Goal: Use online tool/utility: Utilize a website feature to perform a specific function

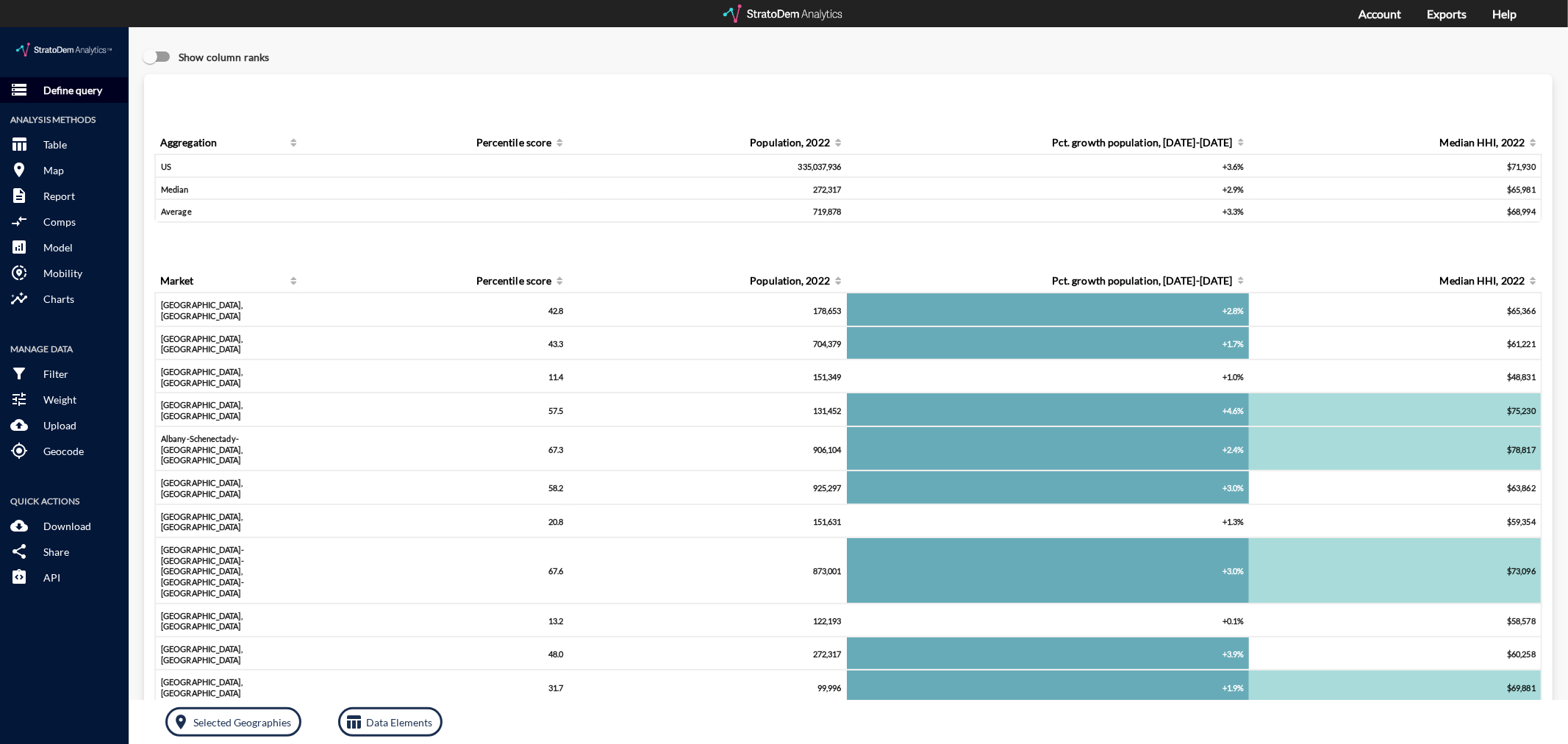
click p "Define query"
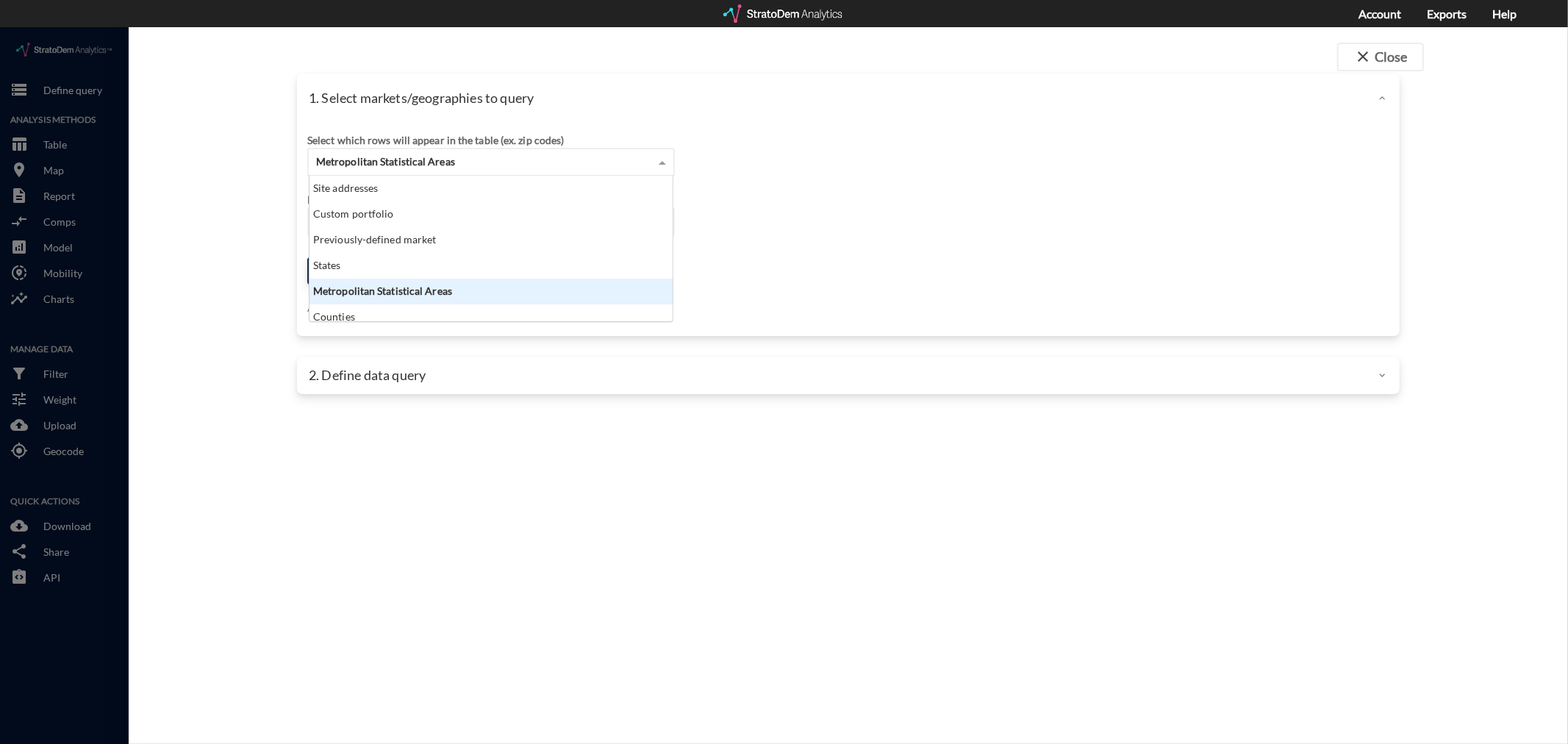
click span "Metropolitan Statistical Areas"
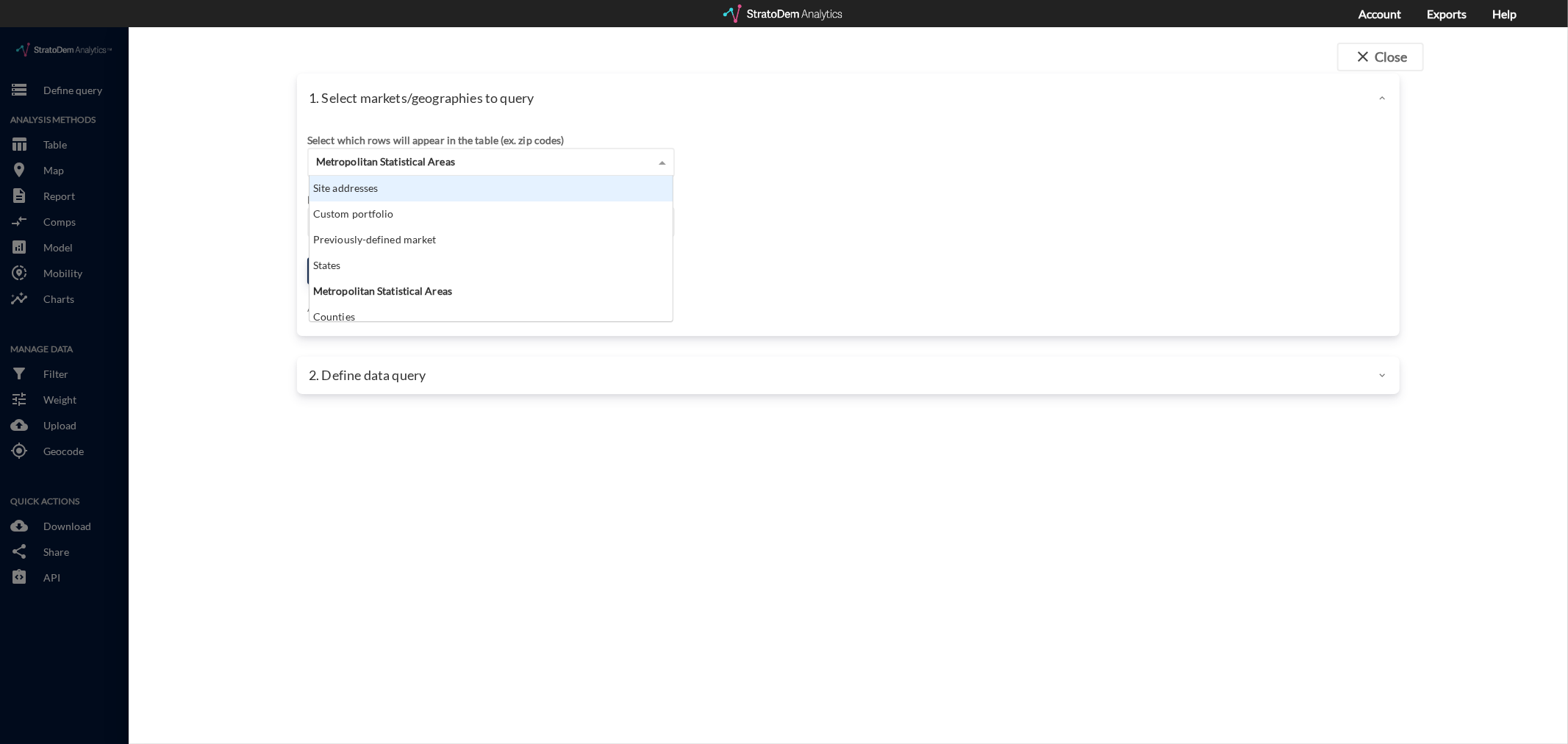
click div "Site addresses"
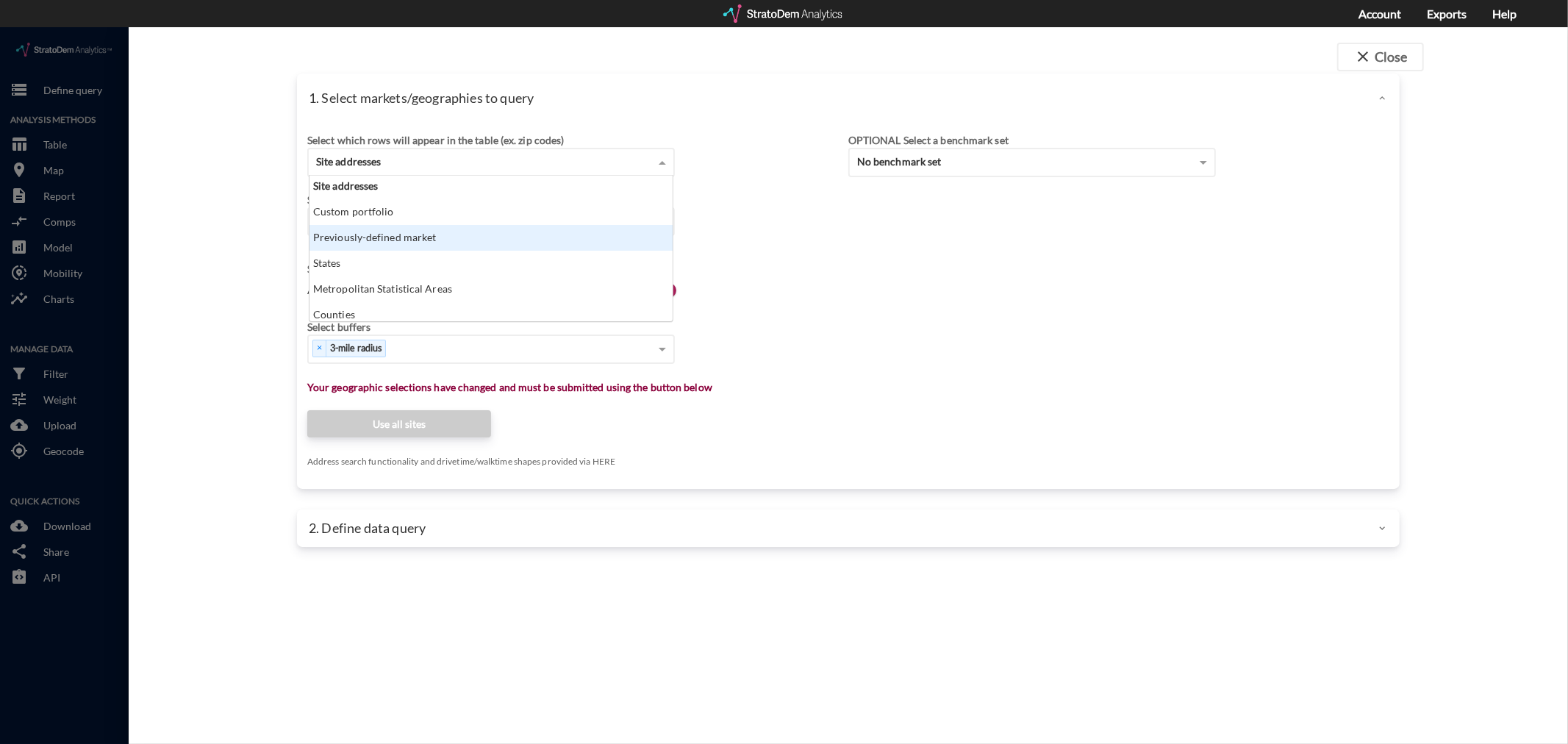
scroll to position [0, 0]
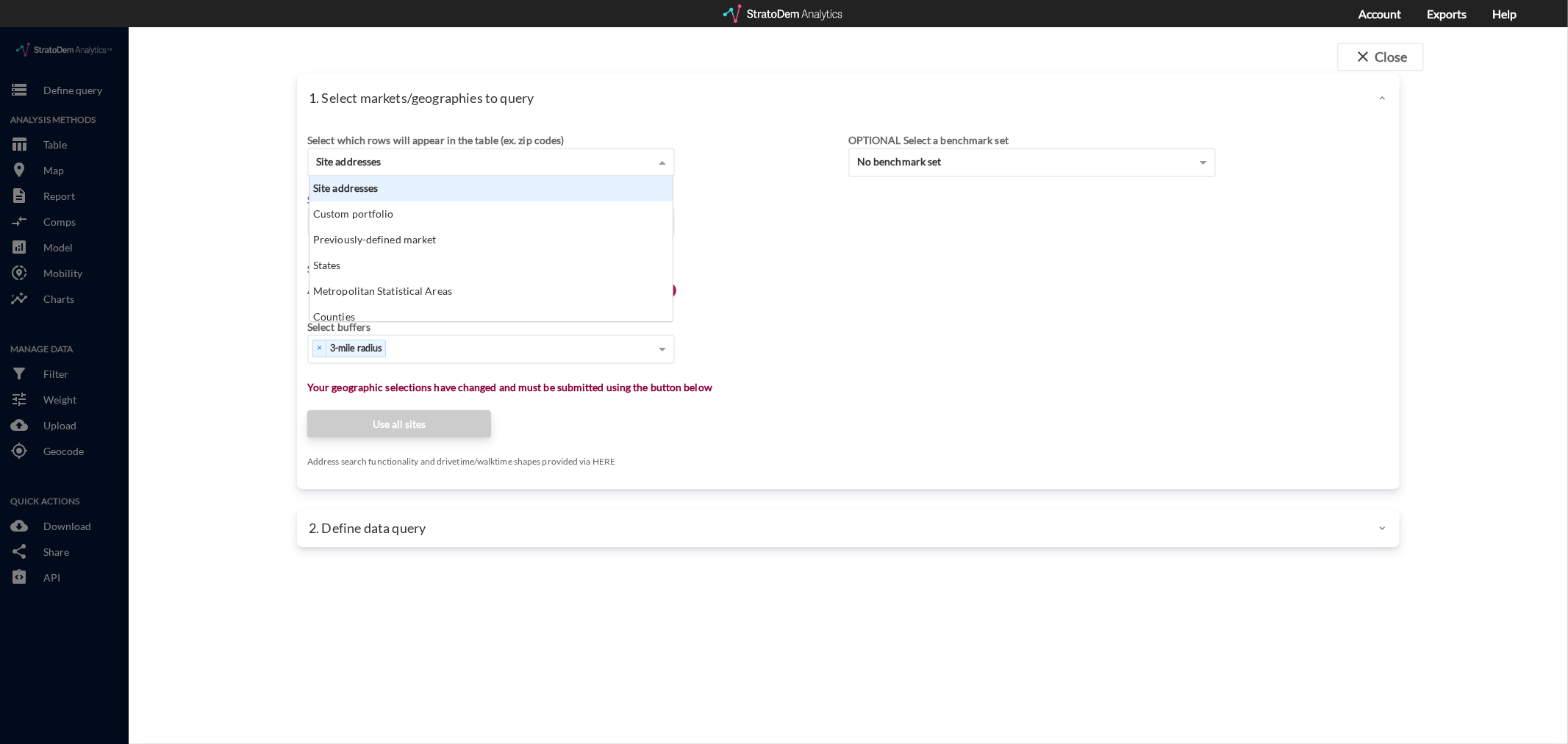
click div "Site addresses"
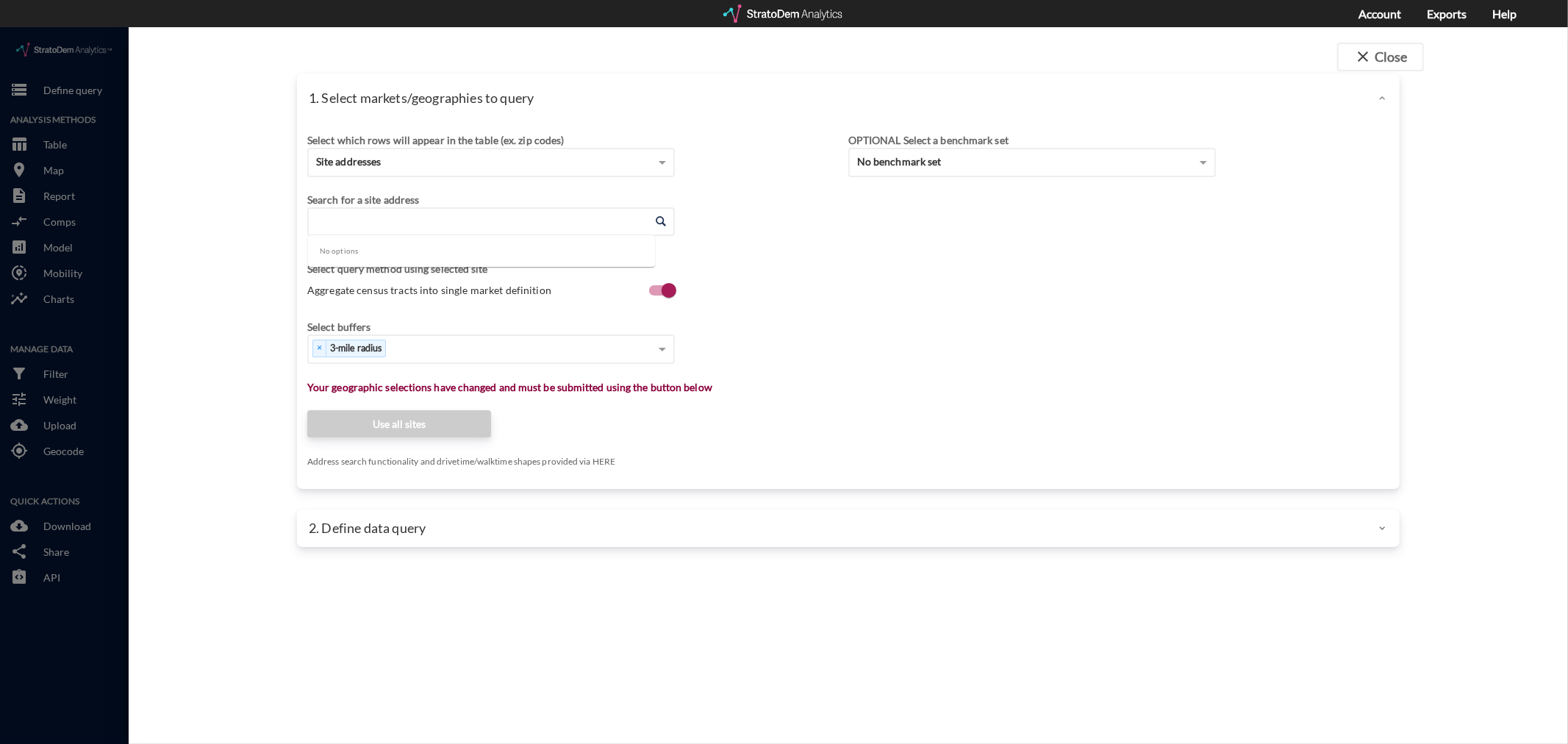
click input "Enter an address"
paste input "[STREET_ADDRESS][PERSON_NAME]"
type input "[STREET_ADDRESS][PERSON_NAME]"
click input "Enter an address"
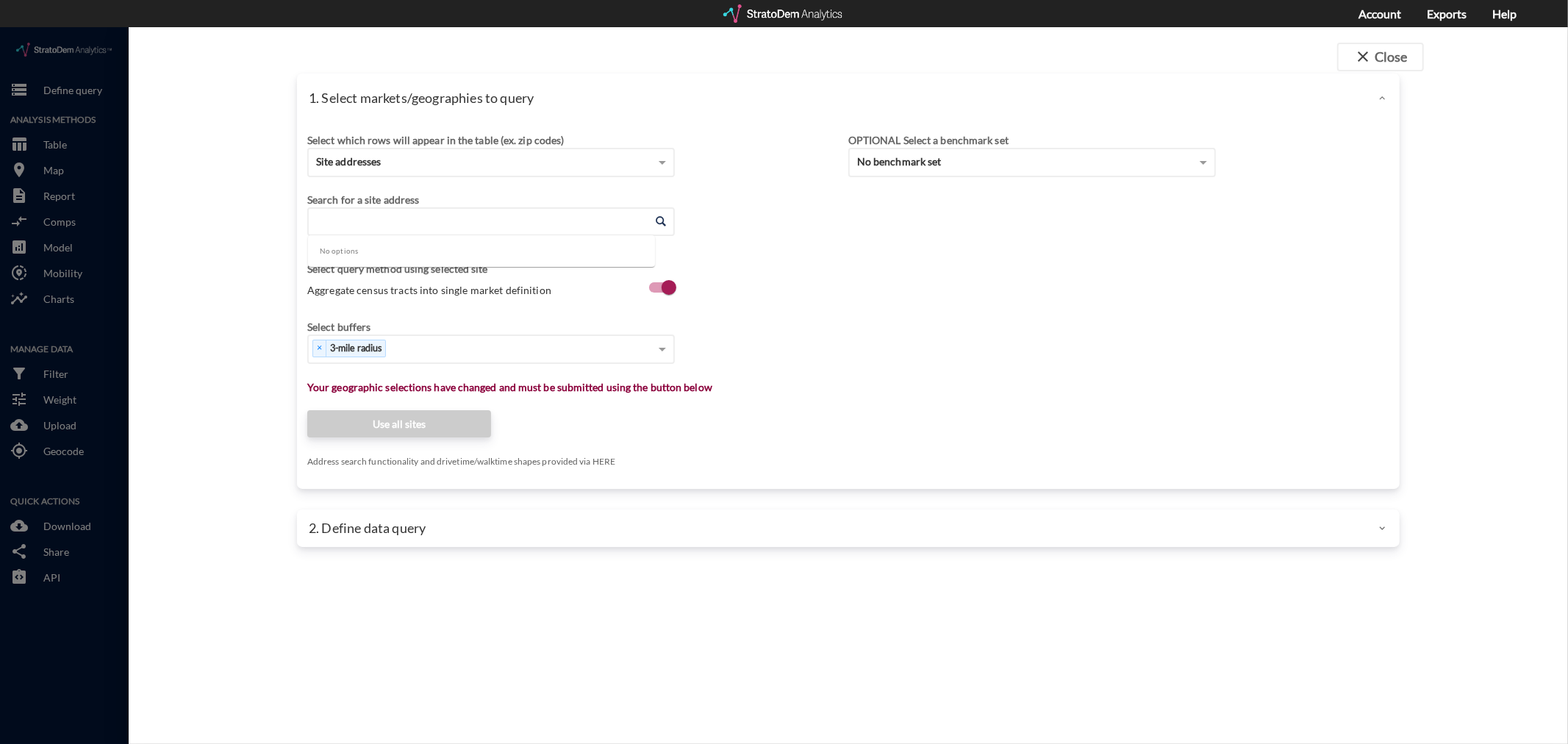
paste input "[STREET_ADDRESS][PERSON_NAME]"
type input "[STREET_ADDRESS][PERSON_NAME]"
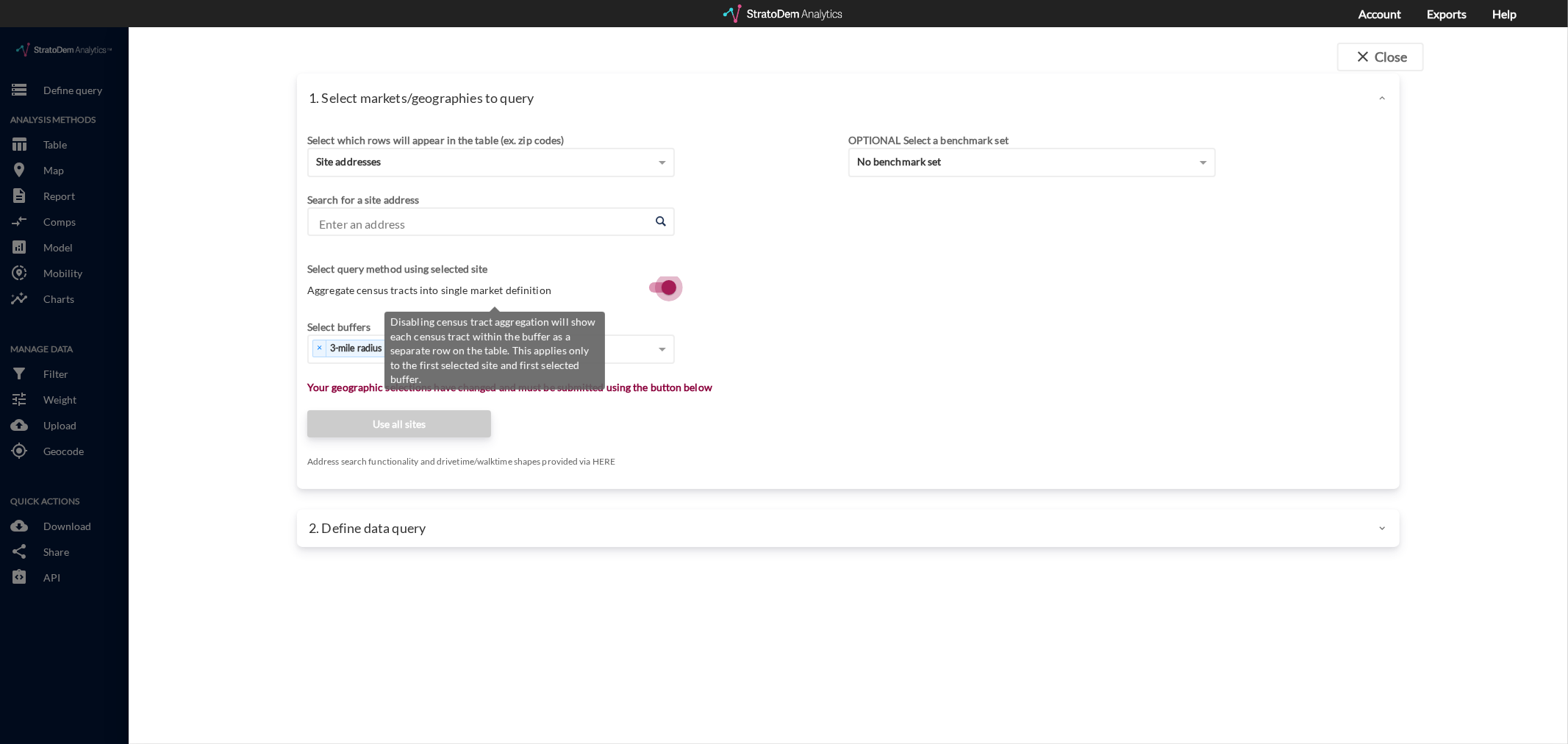
click input "Aggregate census tracts into single market definition"
checkbox input "true"
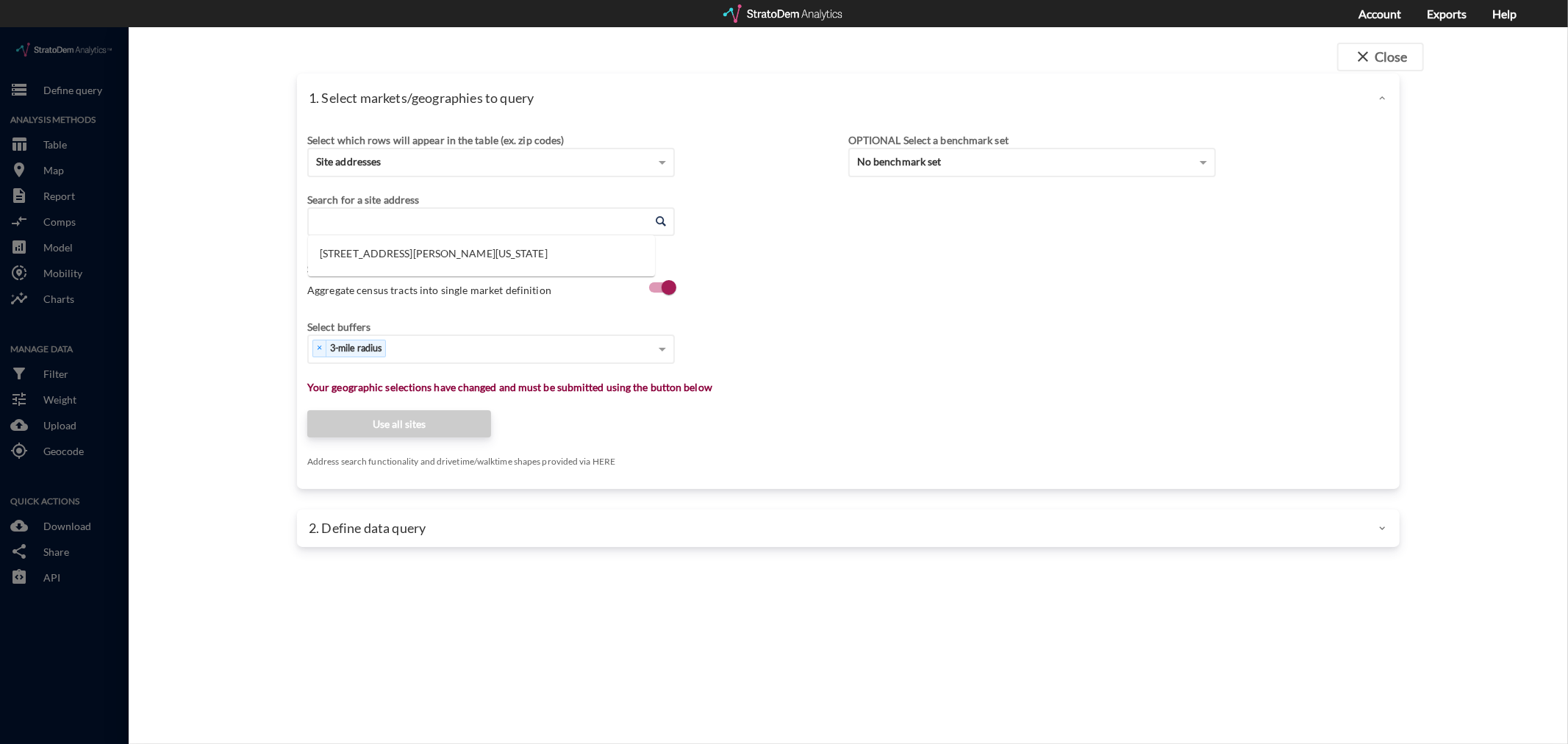
click input "Enter an address"
click li "[STREET_ADDRESS][PERSON_NAME][US_STATE]"
type input "[STREET_ADDRESS][PERSON_NAME][US_STATE]"
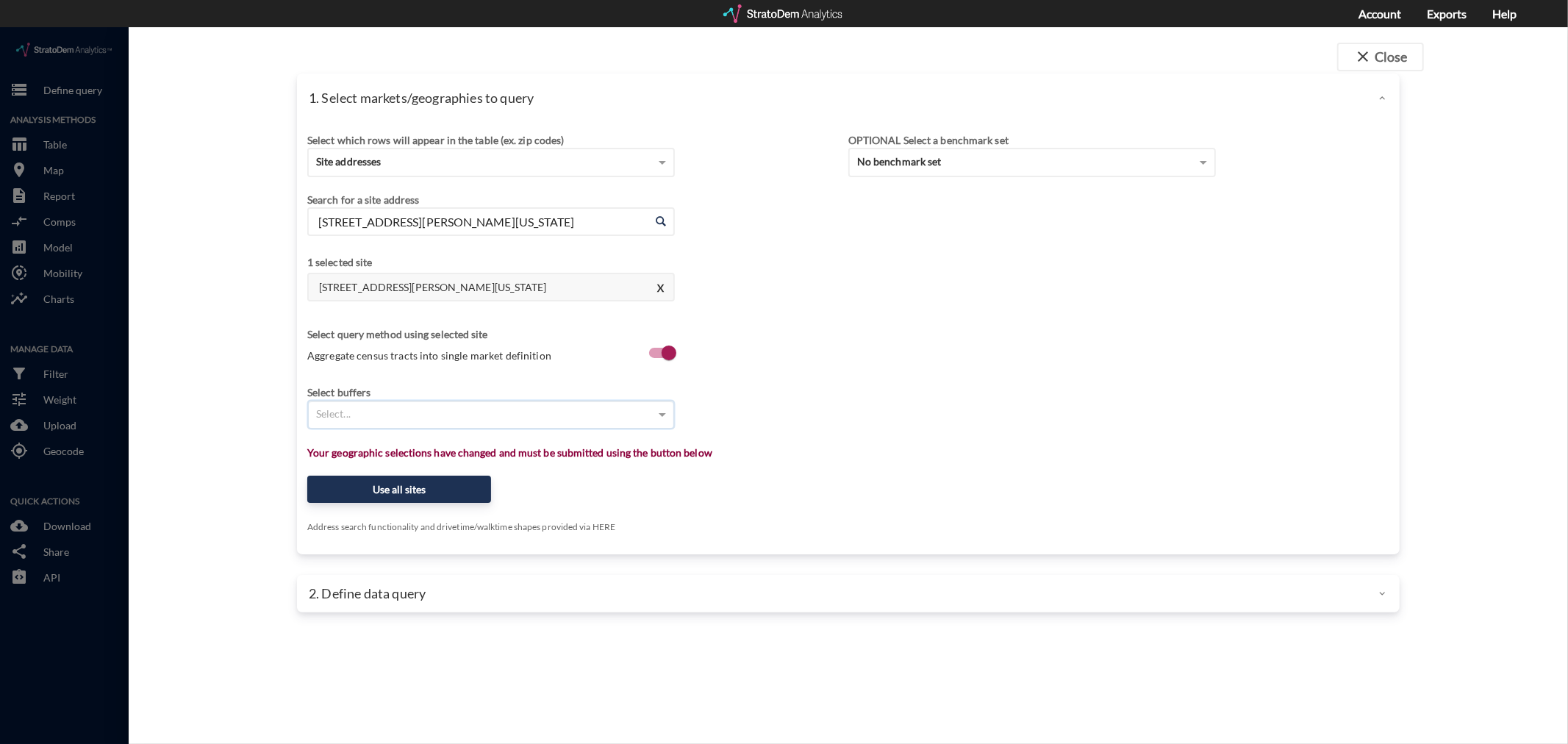
click div "Select..."
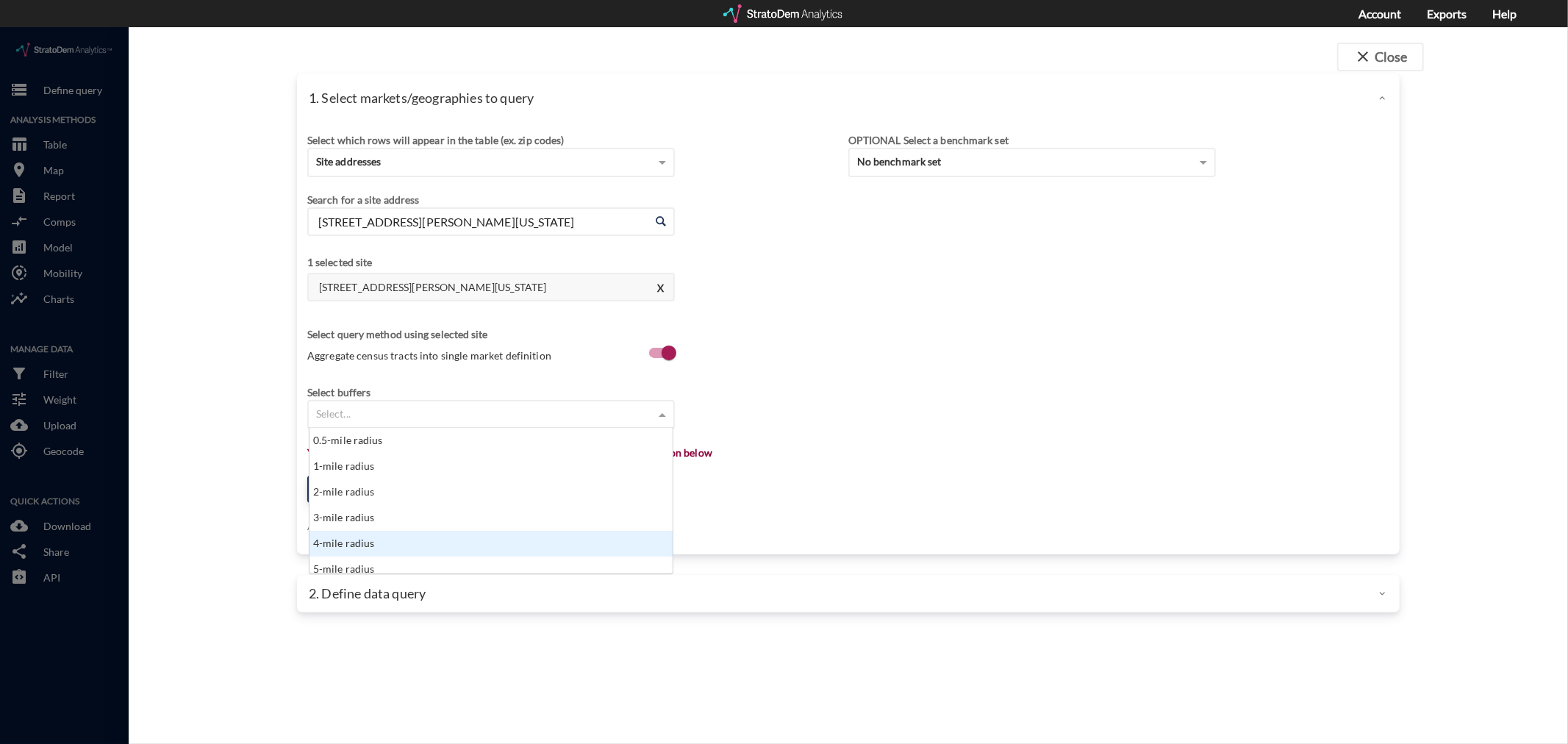
scroll to position [8, 0]
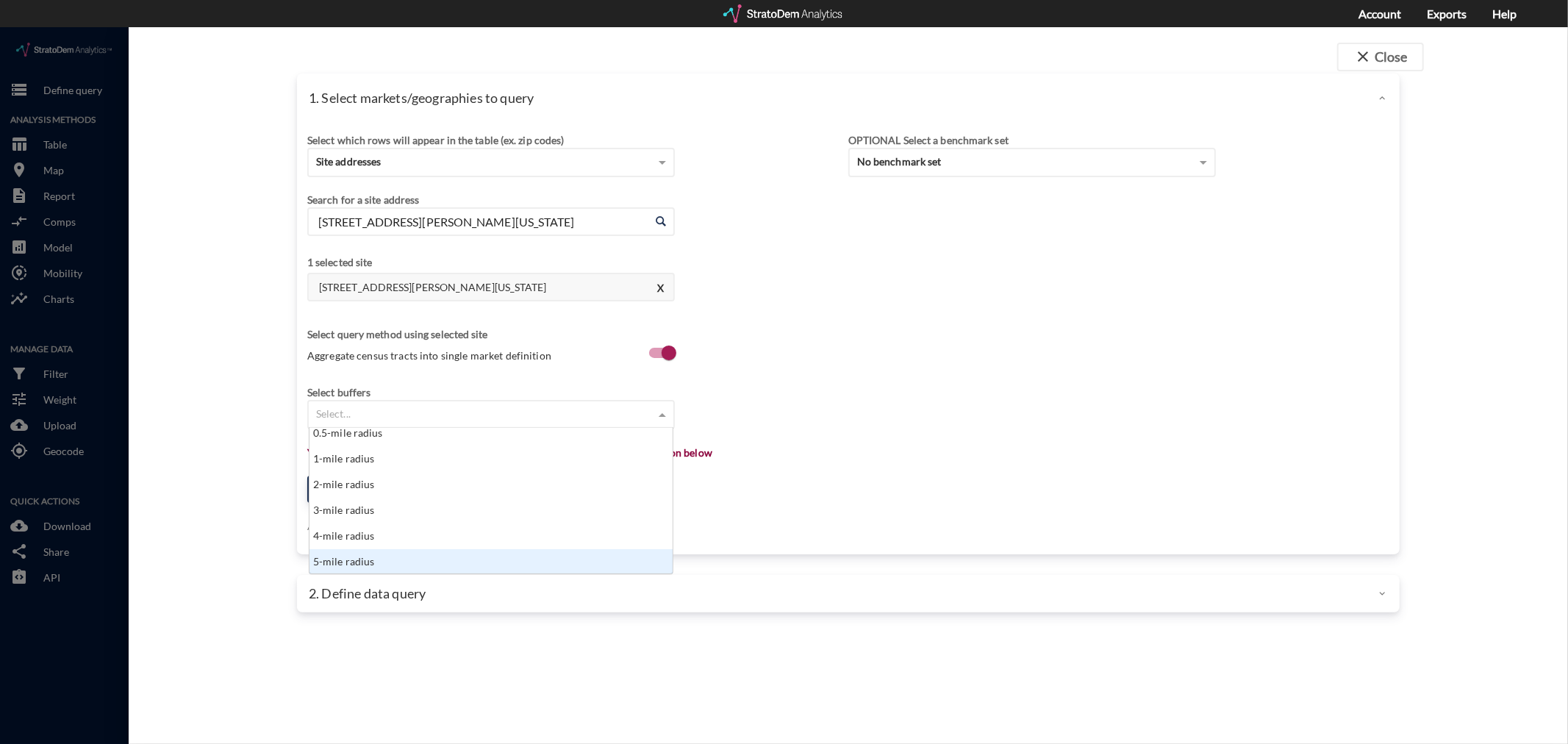
click div "5-mile radius"
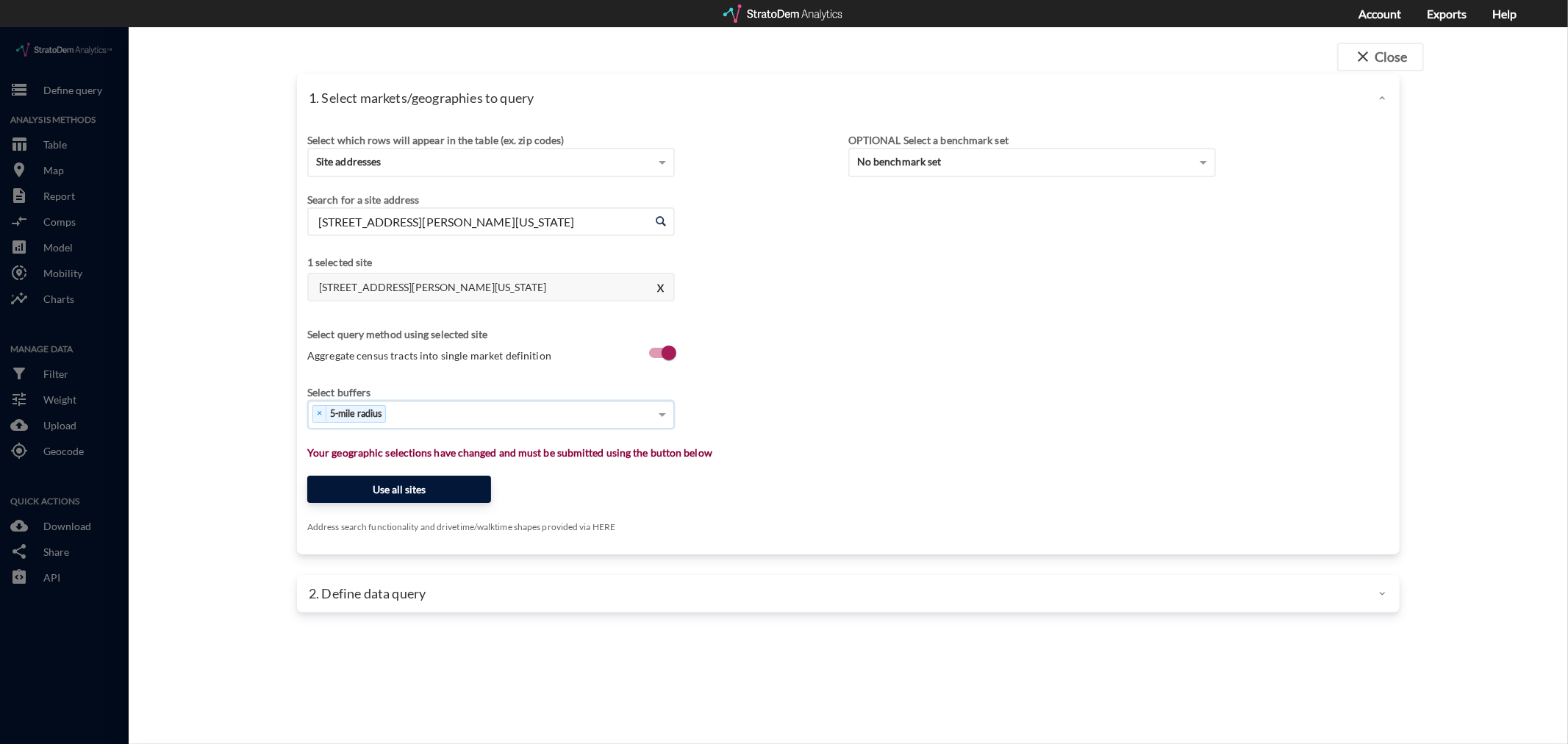
click button "Use all sites"
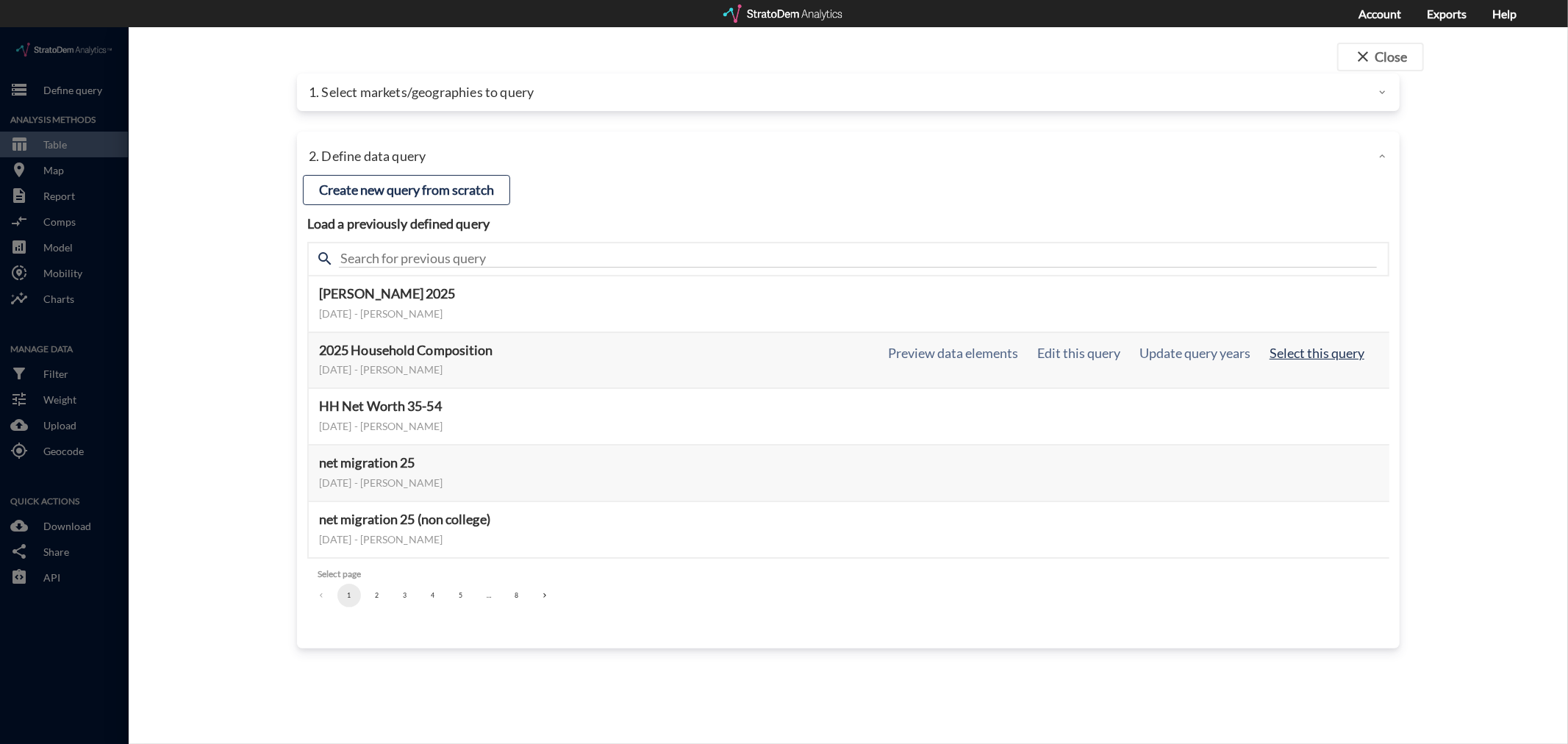
click button "Select this query"
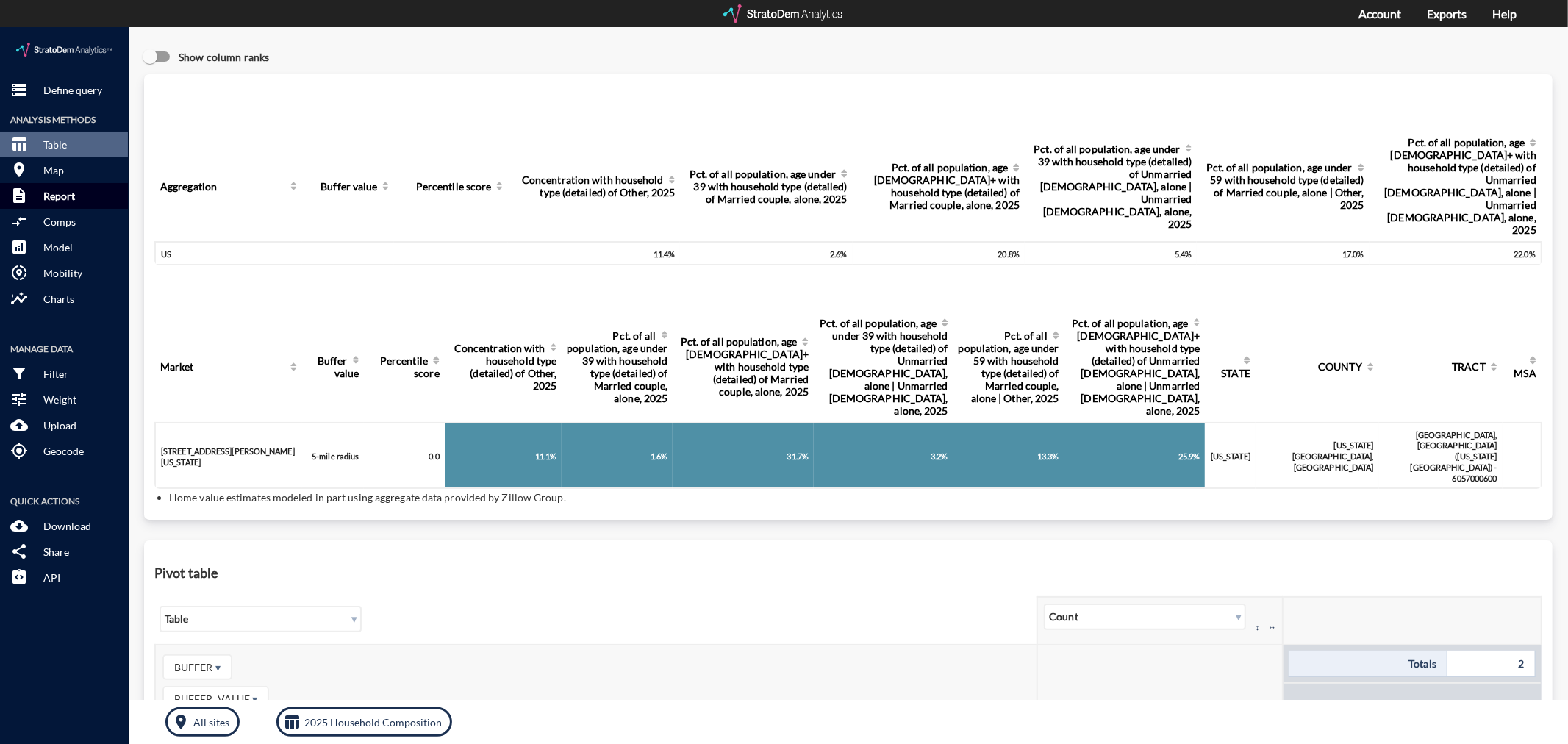
click p "Report"
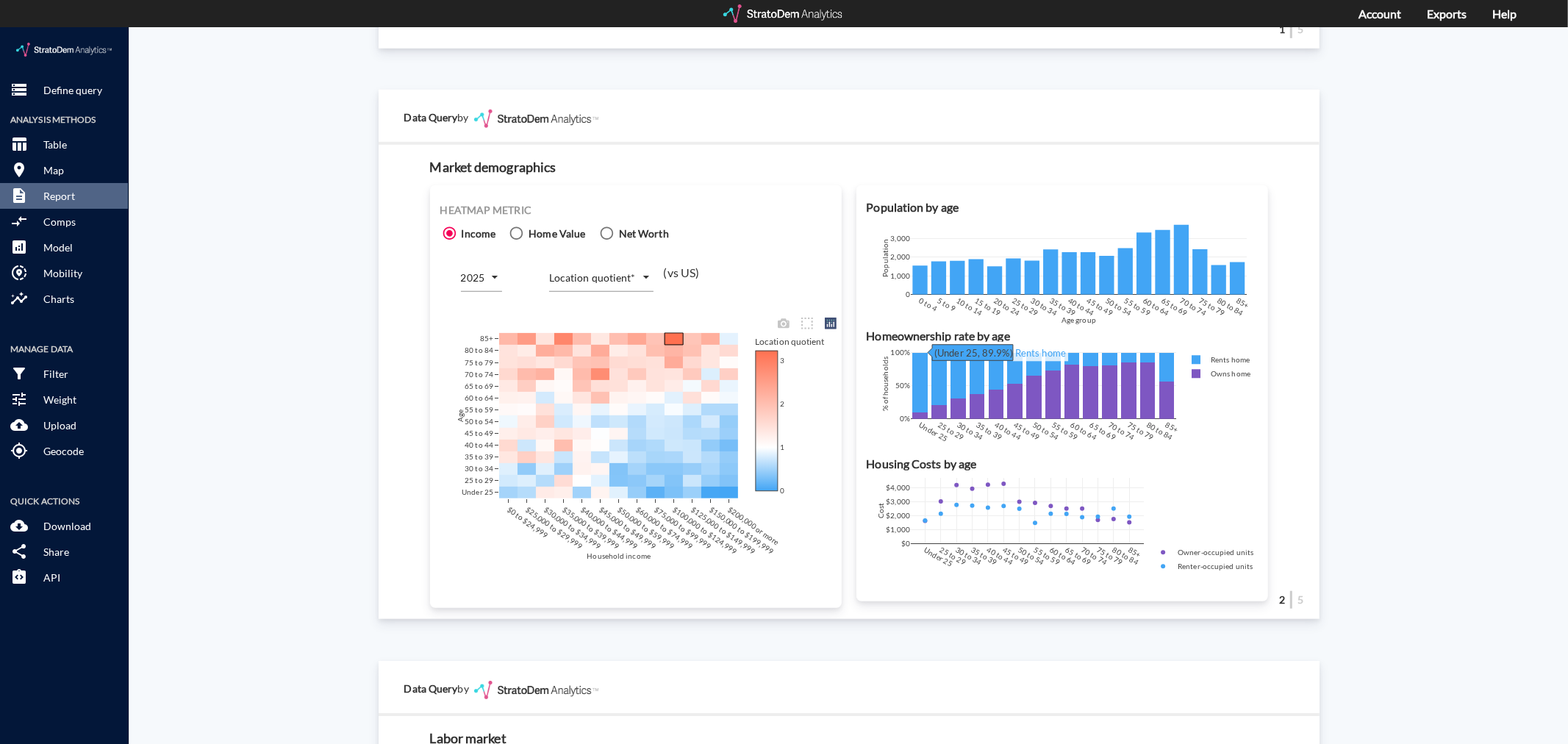
scroll to position [899, 0]
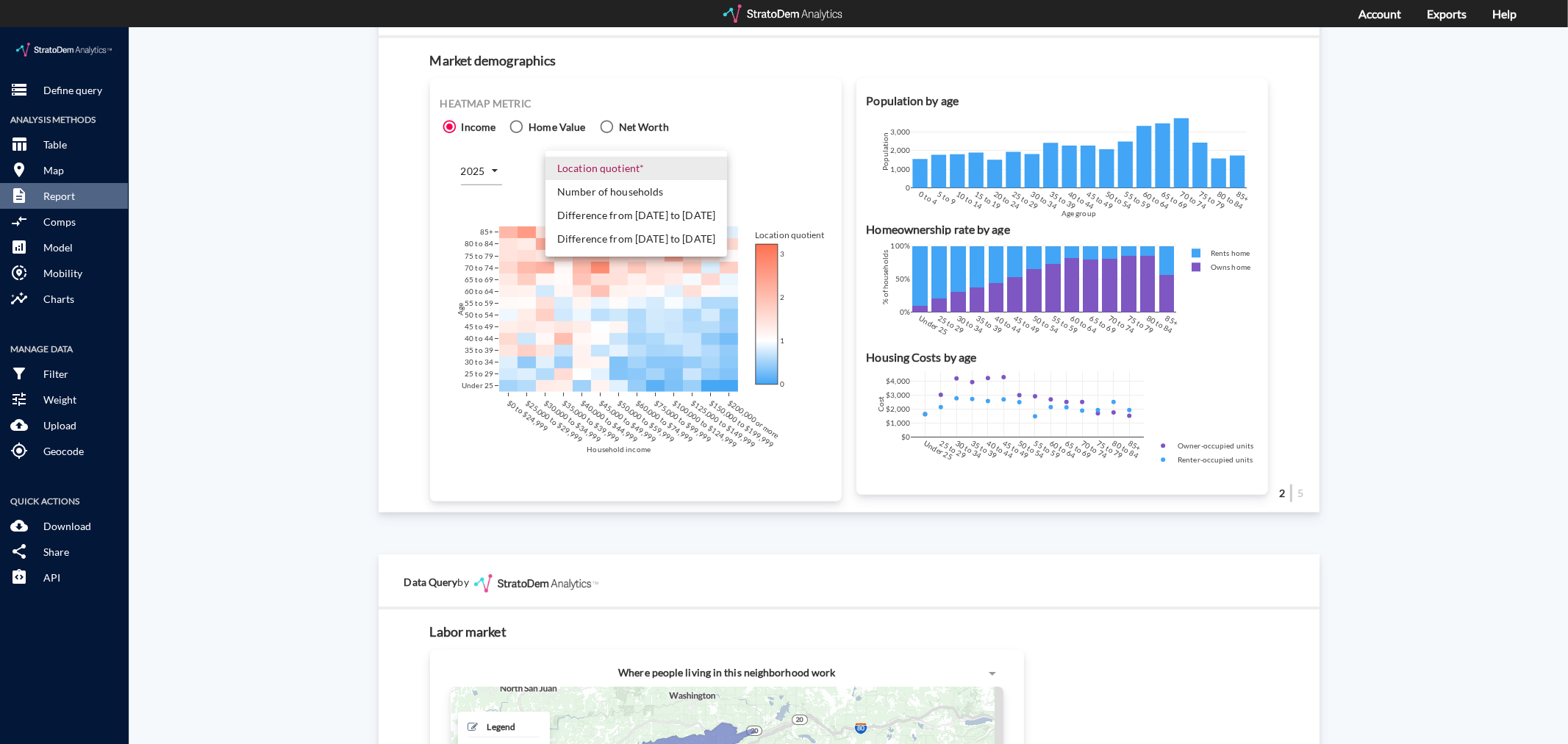
click body "/vantagepoint/us/-1 storage Define query Analysis Methods table_chart Table roo…"
click li "Number of households"
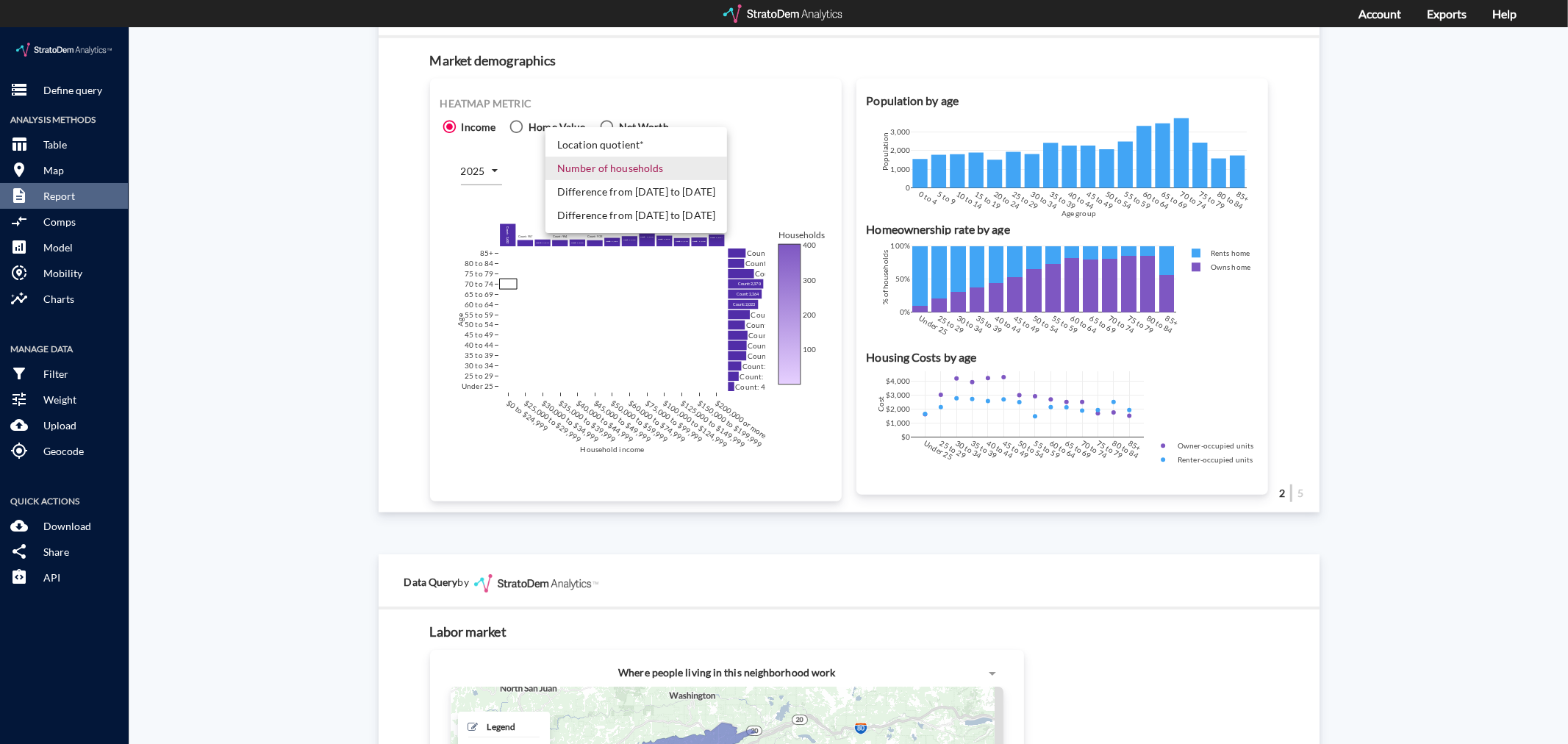
click body "/vantagepoint/us/-1 storage Define query Analysis Methods table_chart Table roo…"
click li "Difference from [DATE] to [DATE]"
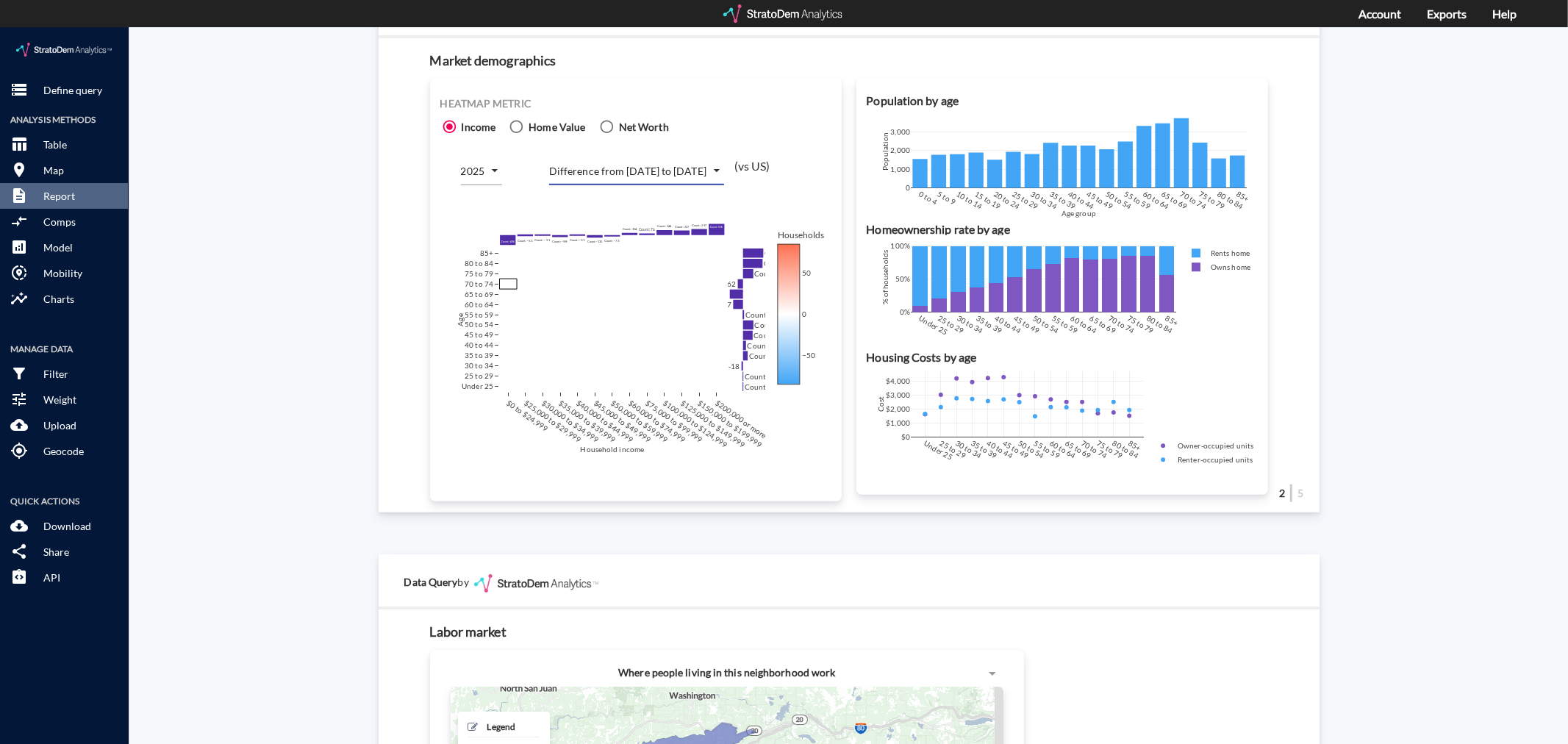
click body "/vantagepoint/us/-1 storage Define query Analysis Methods table_chart Table roo…"
click li "Number of households"
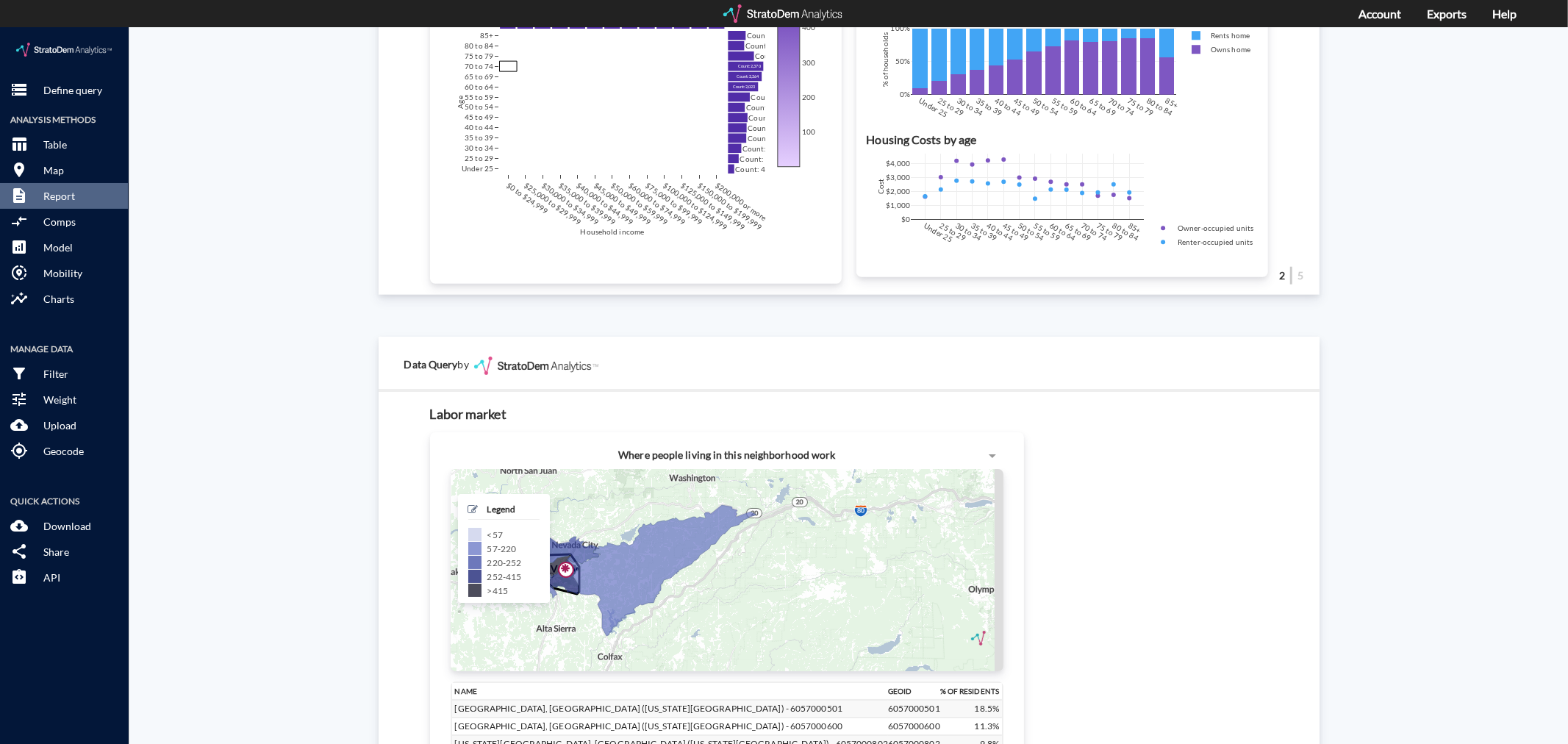
scroll to position [1143, 0]
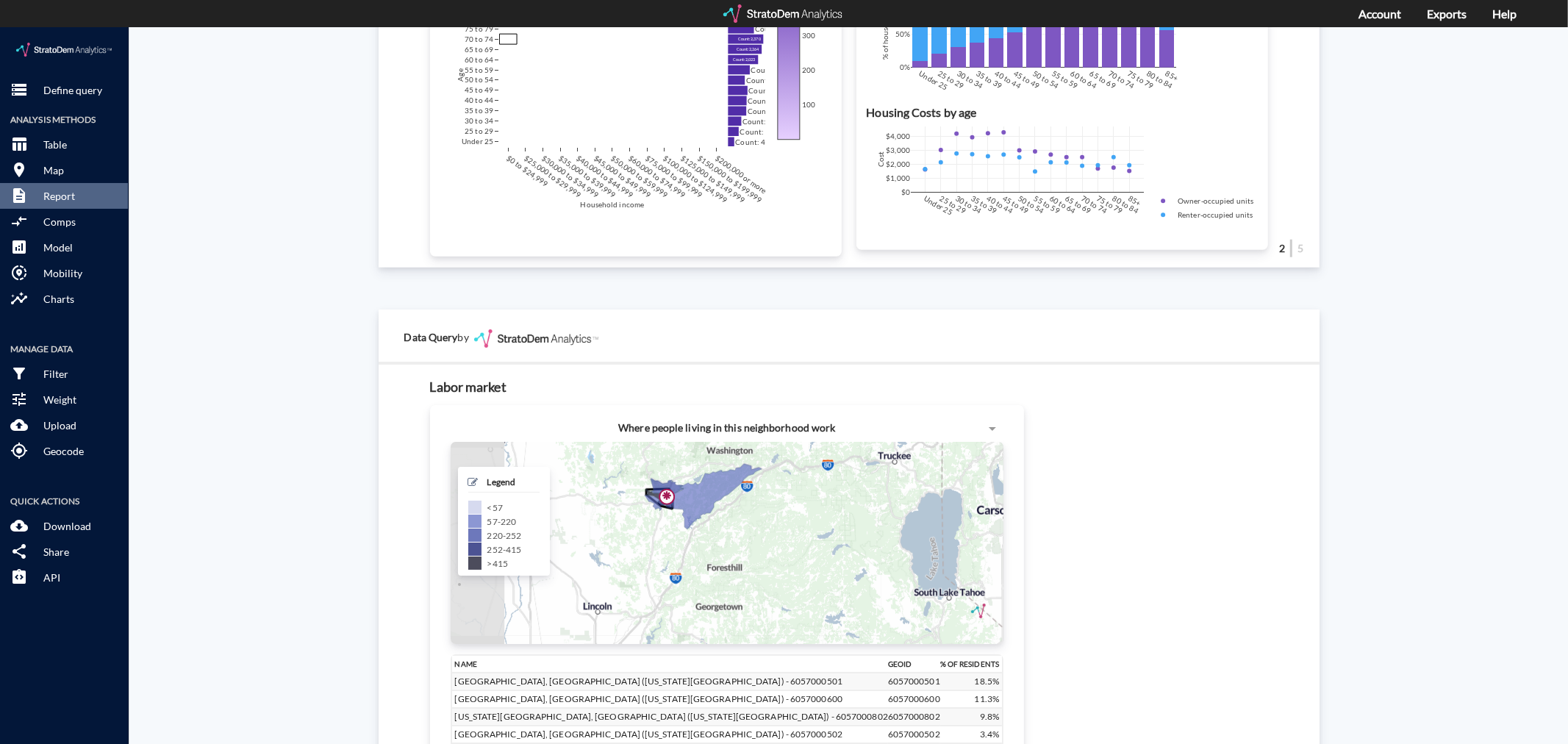
drag, startPoint x: 607, startPoint y: 506, endPoint x: 768, endPoint y: 512, distance: 161.1
click div "+ − CUSTOMIZE DATA Legend < 57 57 - 220 220 - 252 252 - 415 > 415 Draw a polygo…"
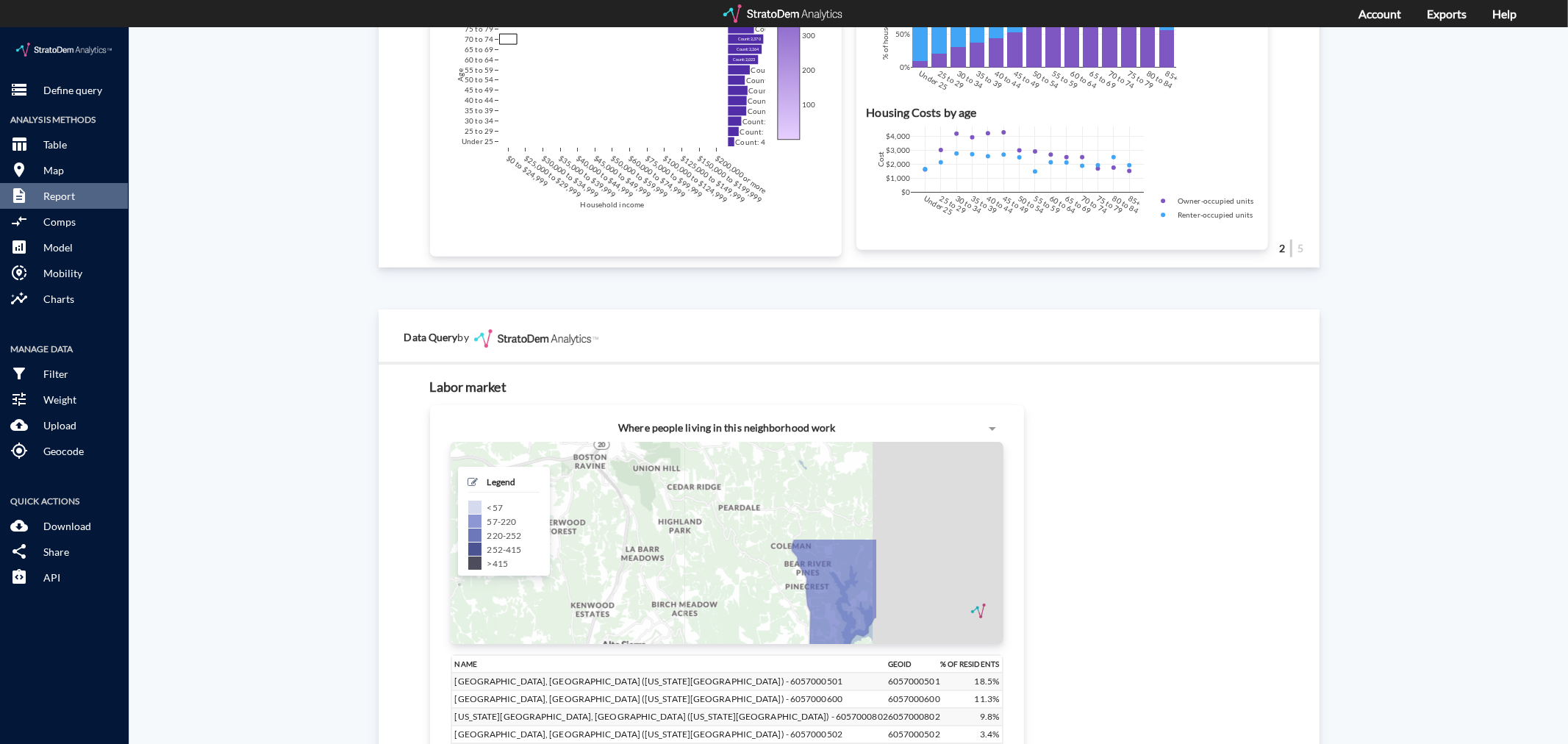
drag, startPoint x: 695, startPoint y: 476, endPoint x: 684, endPoint y: 516, distance: 41.5
click div "+ − CUSTOMIZE DATA Legend < 57 57 - 220 220 - 252 252 - 415 > 415 Draw a polygo…"
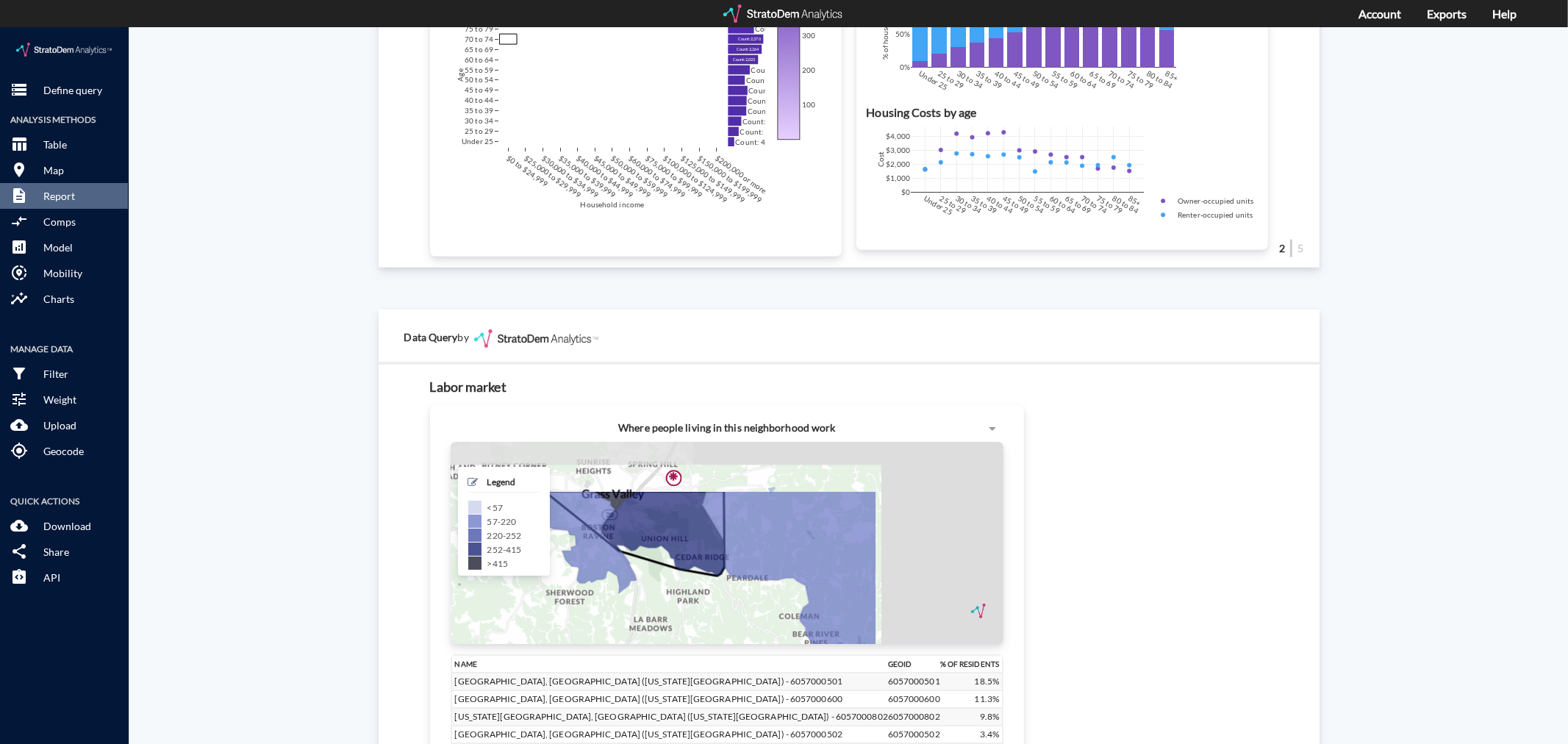
drag, startPoint x: 778, startPoint y: 519, endPoint x: 785, endPoint y: 571, distance: 52.5
click div "+ − CUSTOMIZE DATA Legend < 57 57 - 220 220 - 252 252 - 415 > 415 Draw a polygo…"
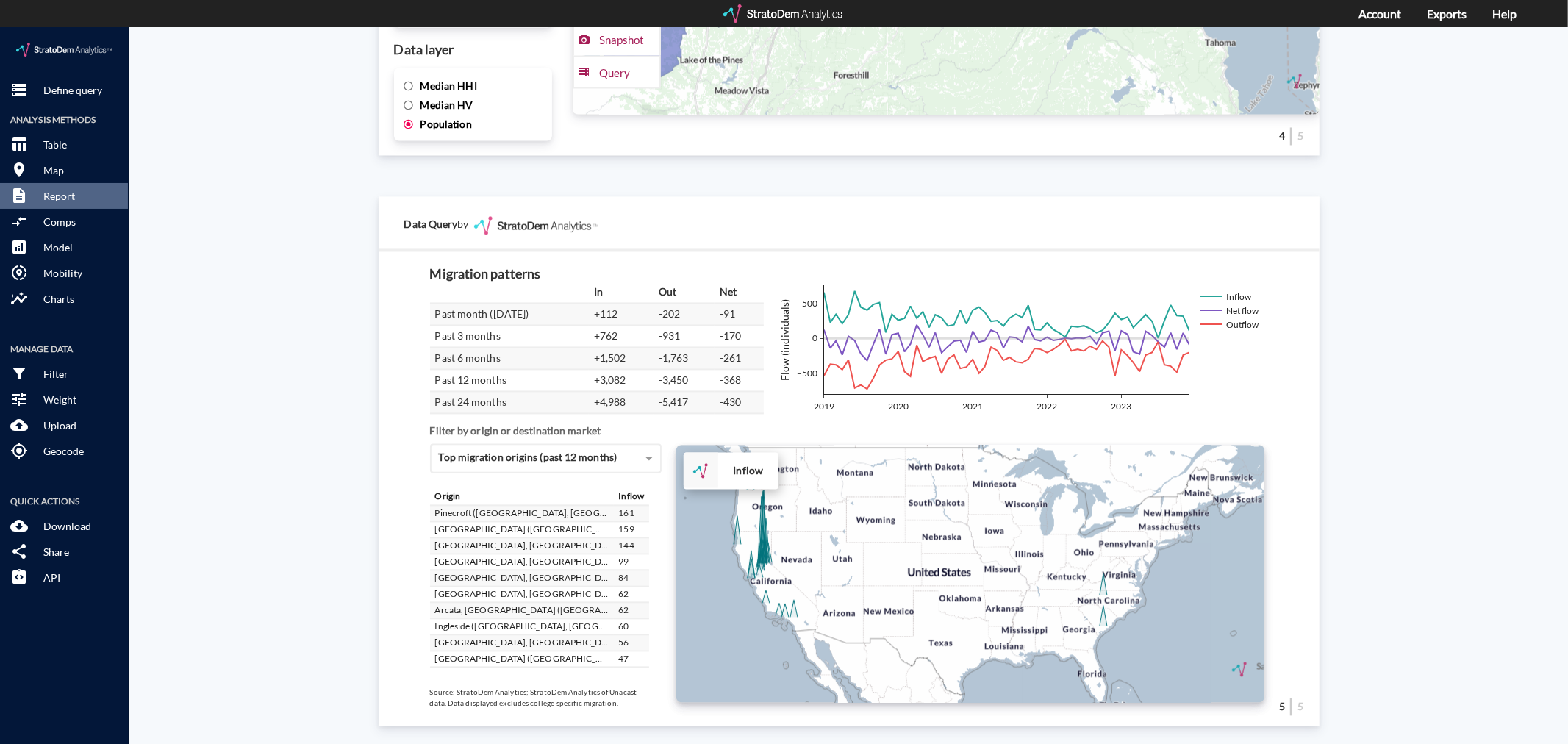
scroll to position [2410, 0]
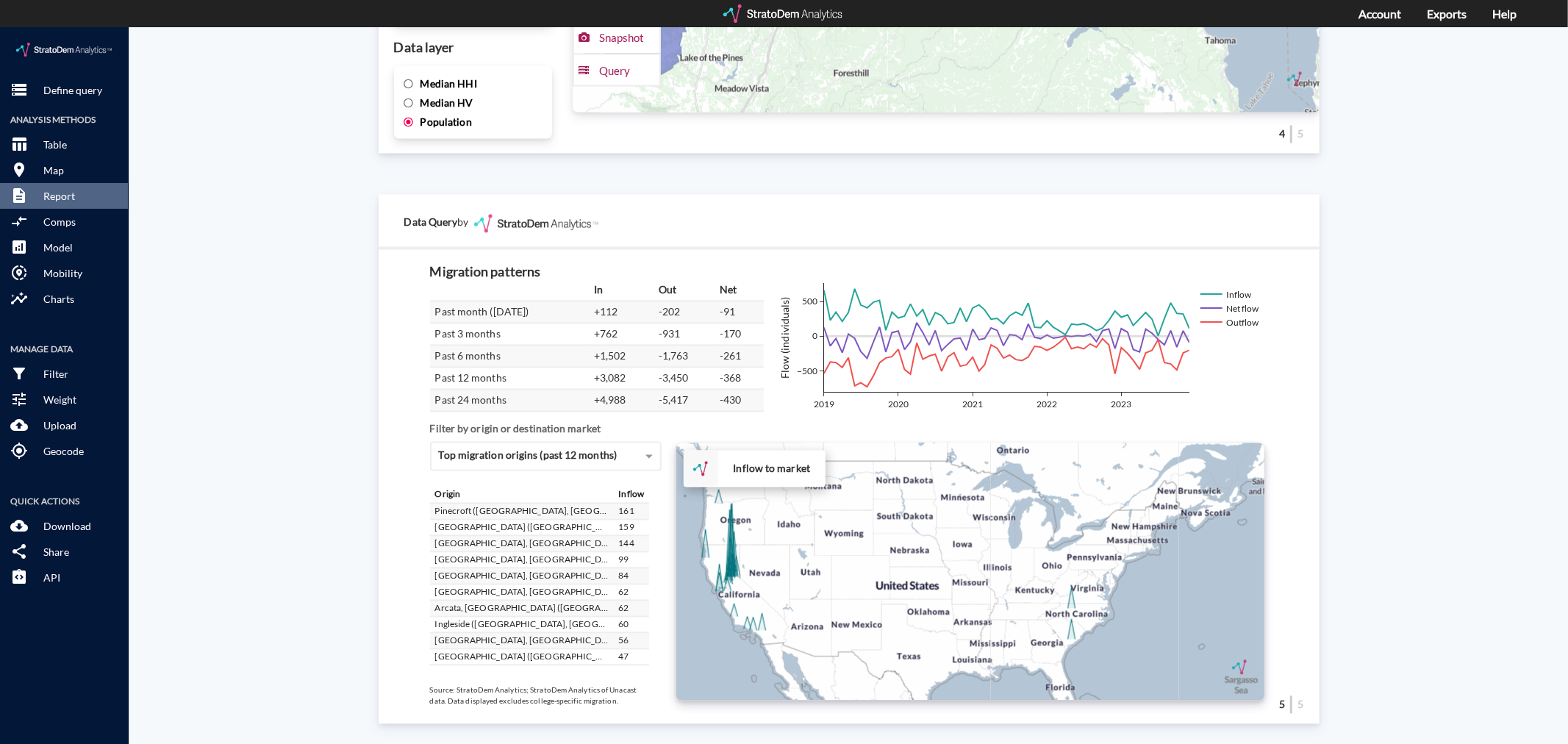
drag, startPoint x: 819, startPoint y: 554, endPoint x: 792, endPoint y: 570, distance: 31.4
click div "+ − Inflow to market CUSTOMIZE DATA Draw a polygon Draw a rectangle Draw a mark…"
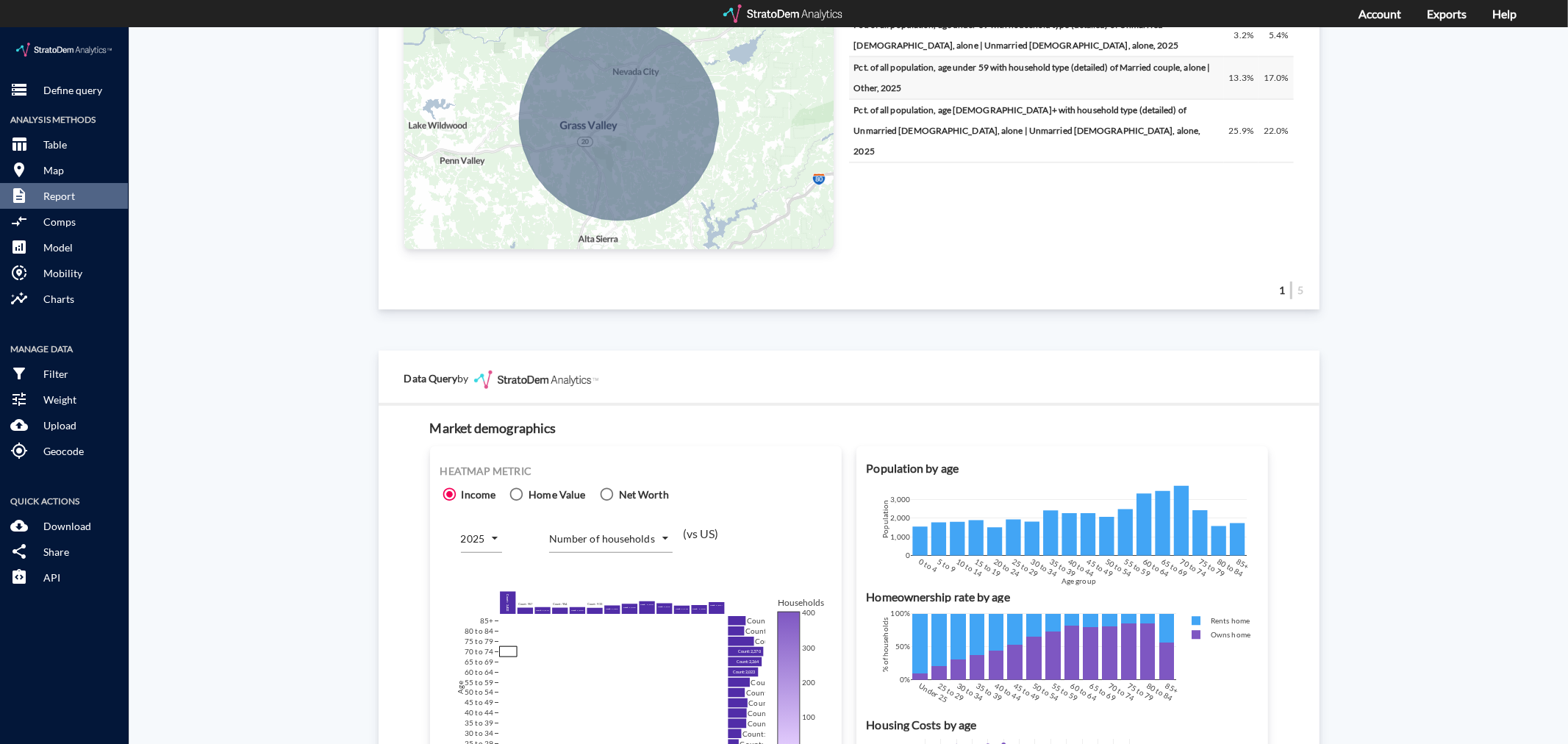
scroll to position [0, 0]
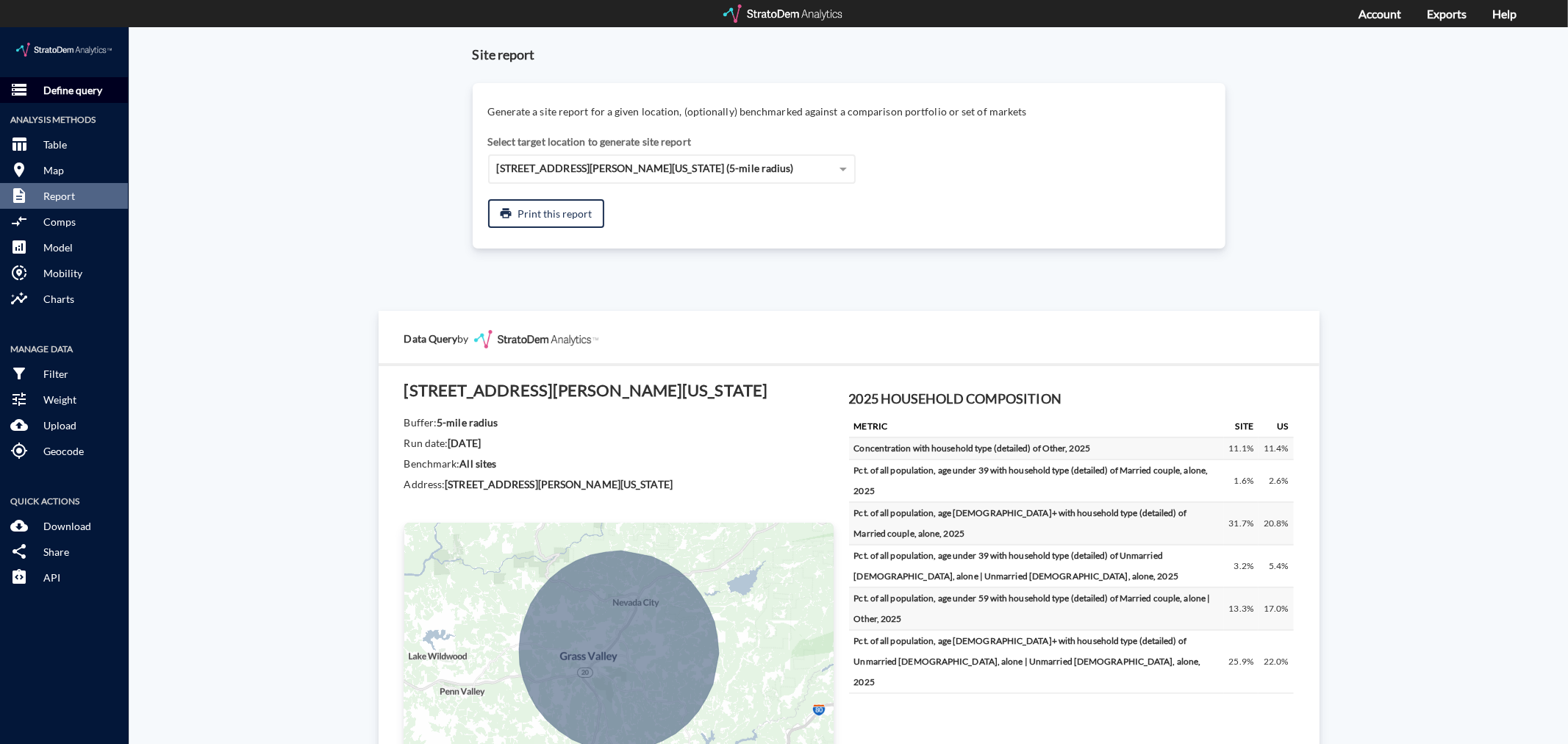
click p "Define query"
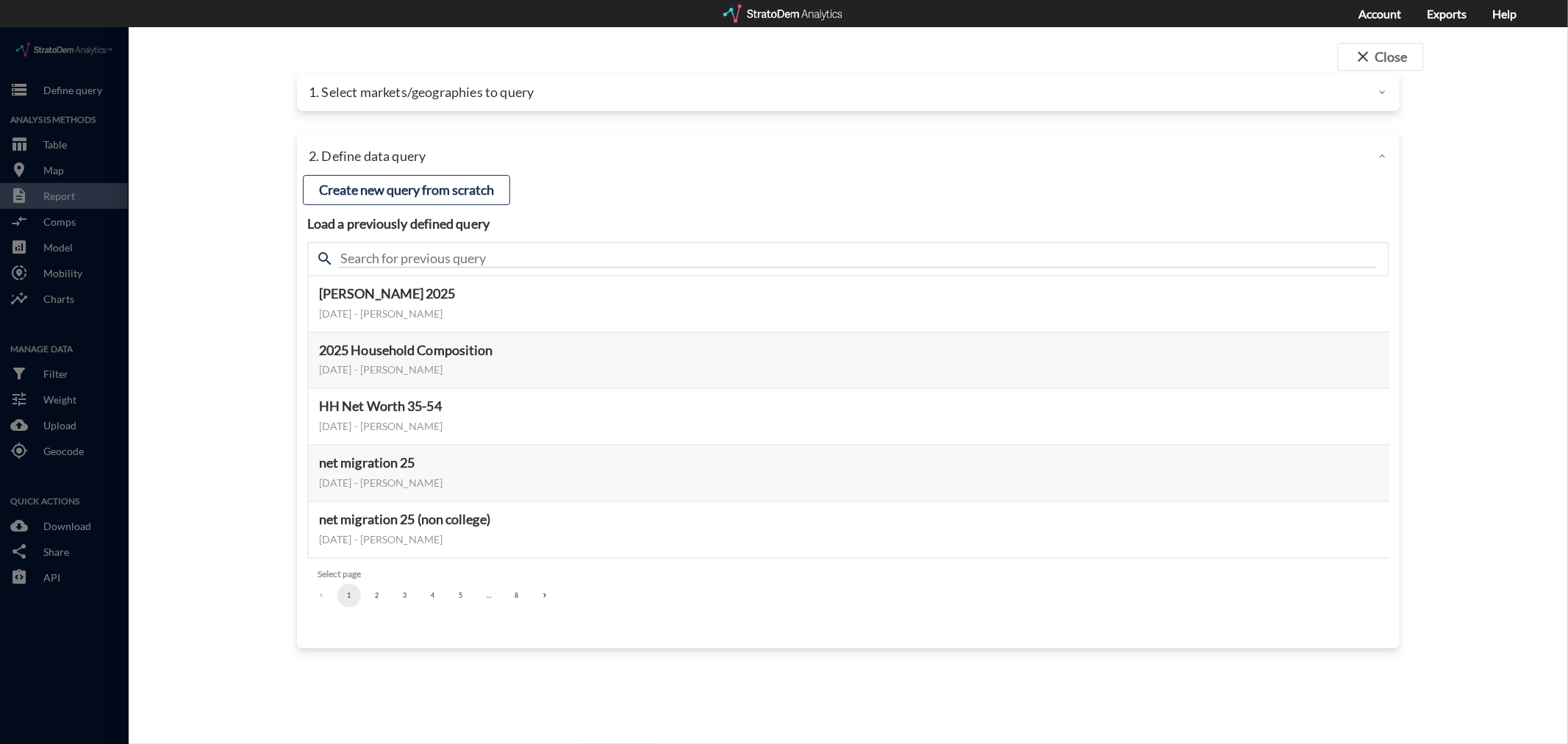
click p "1. Select markets/geographies to query"
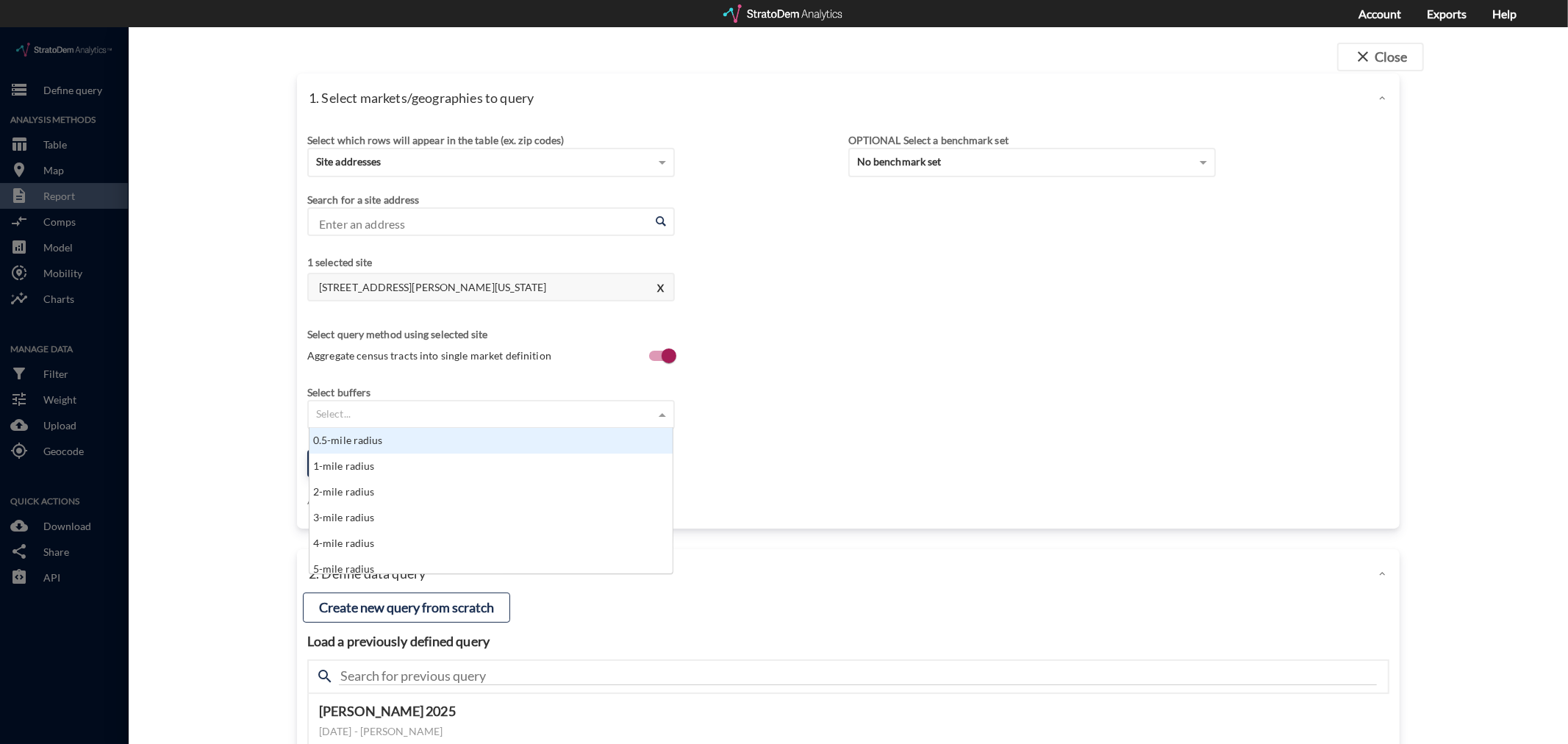
click div "Select..."
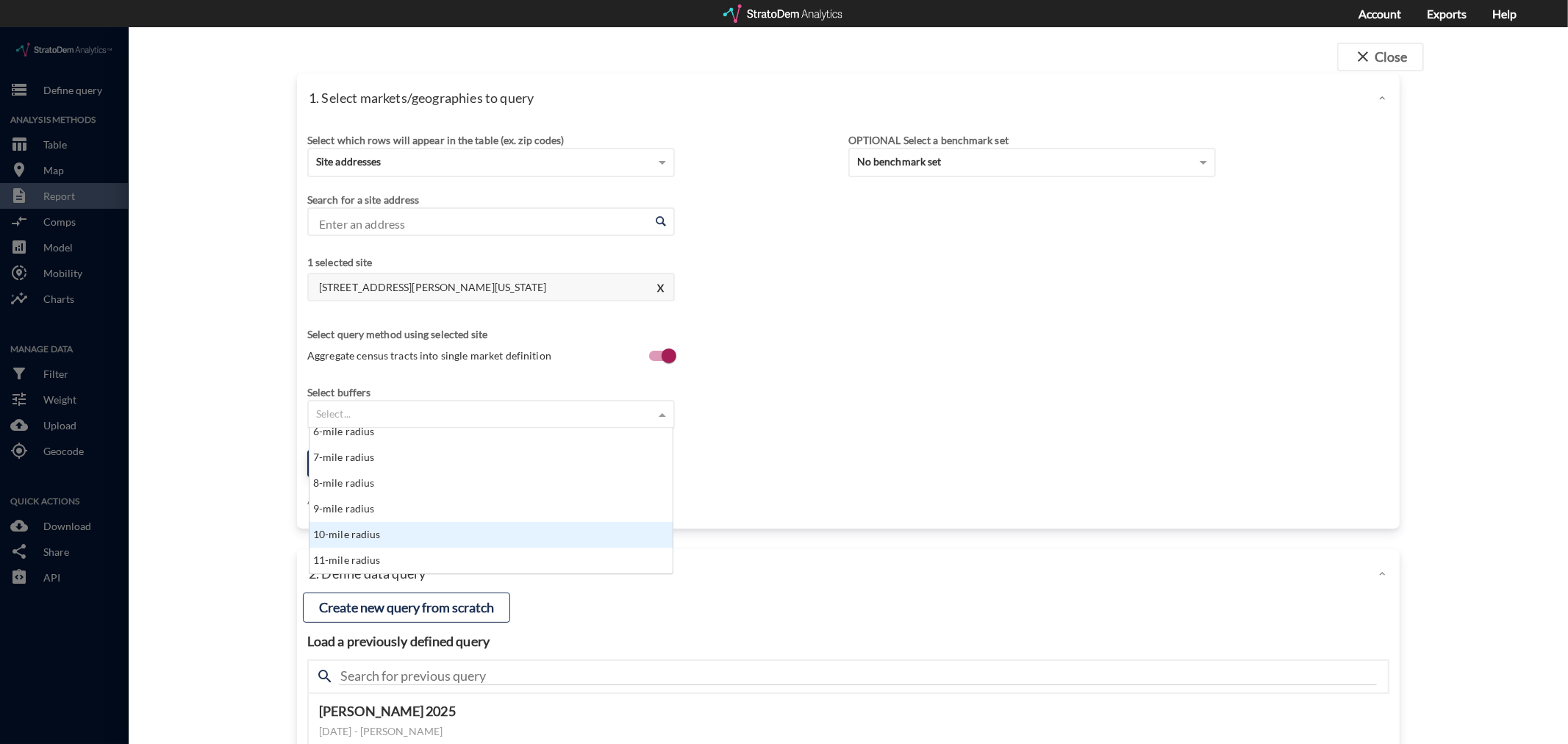
click div "10-mile radius"
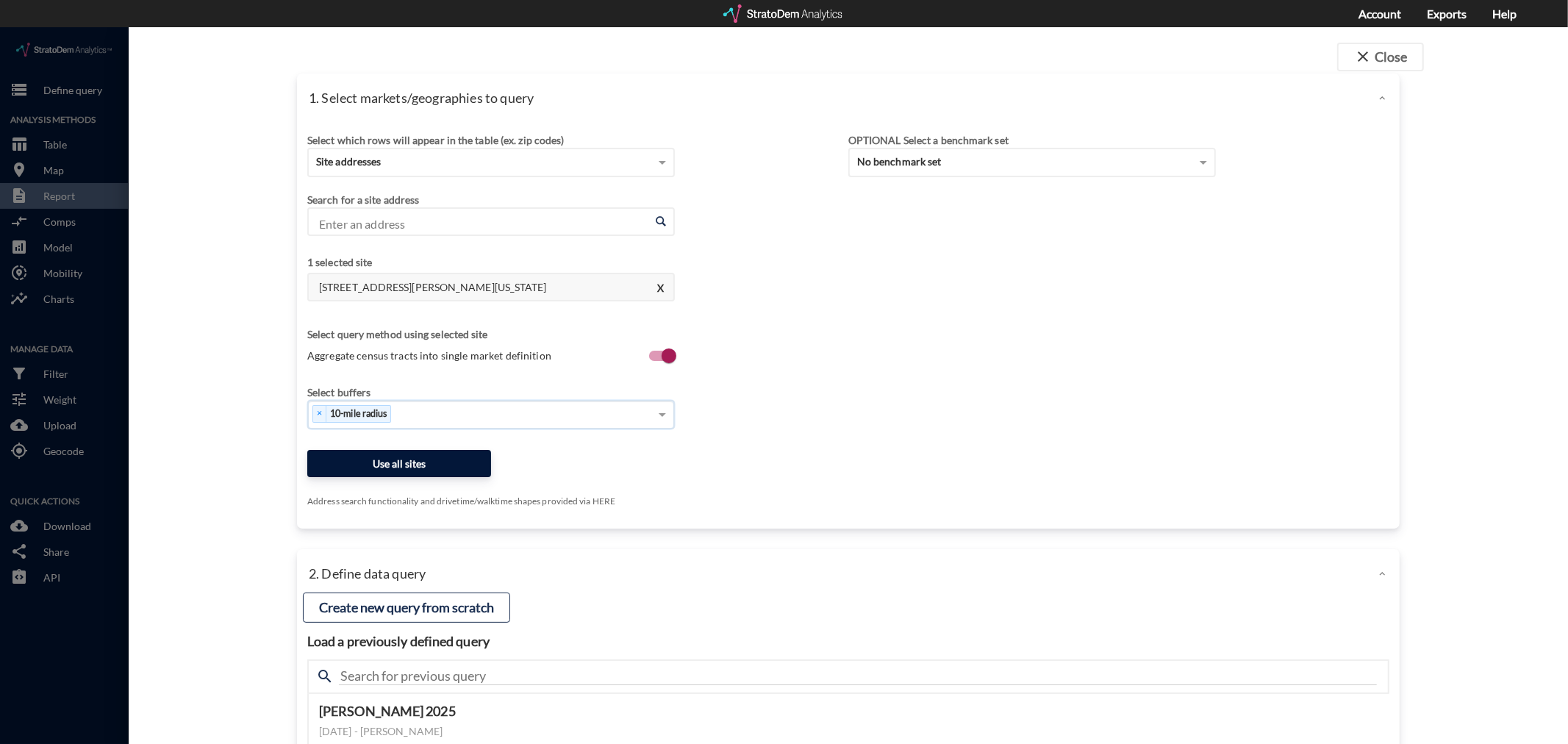
click button "Use all sites"
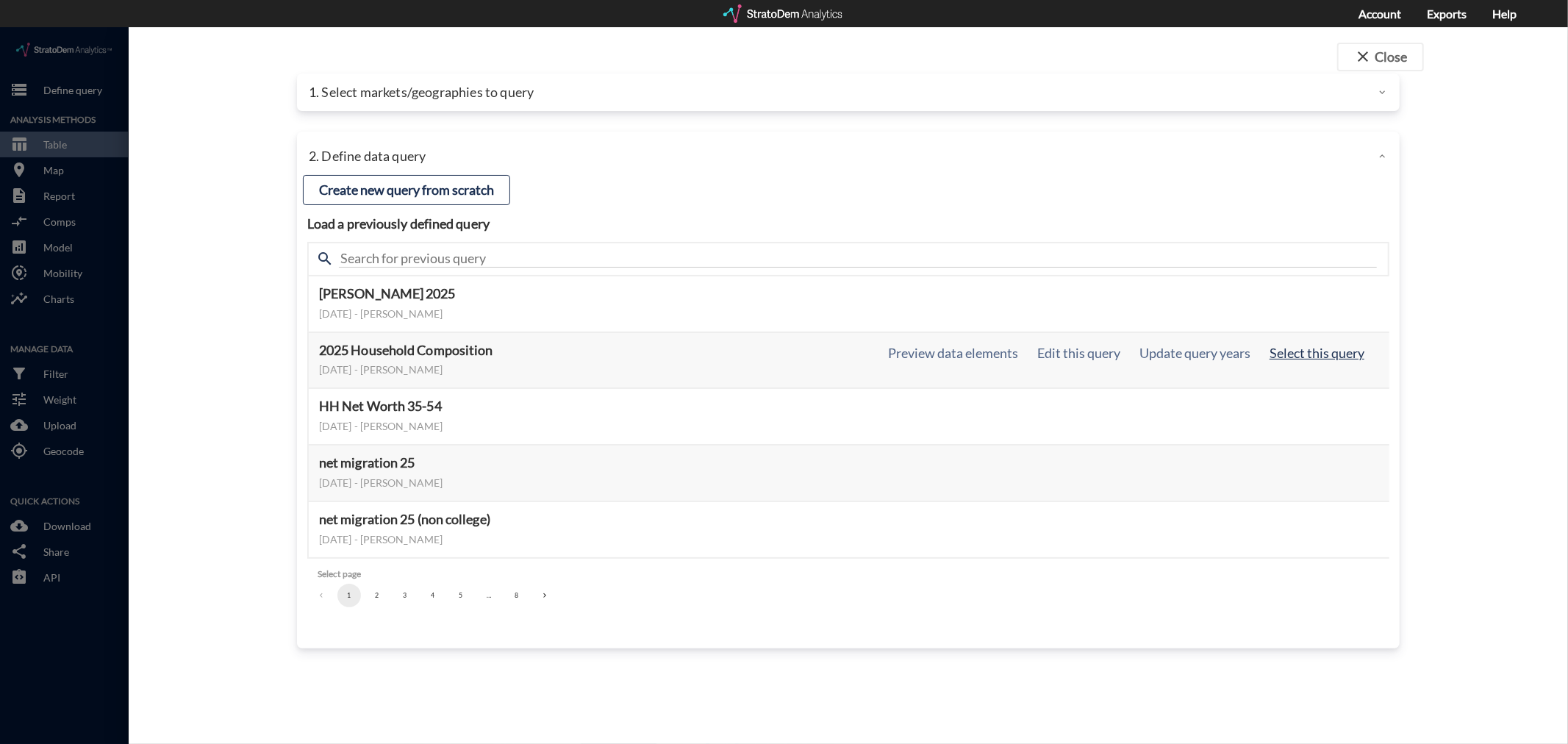
click button "Select this query"
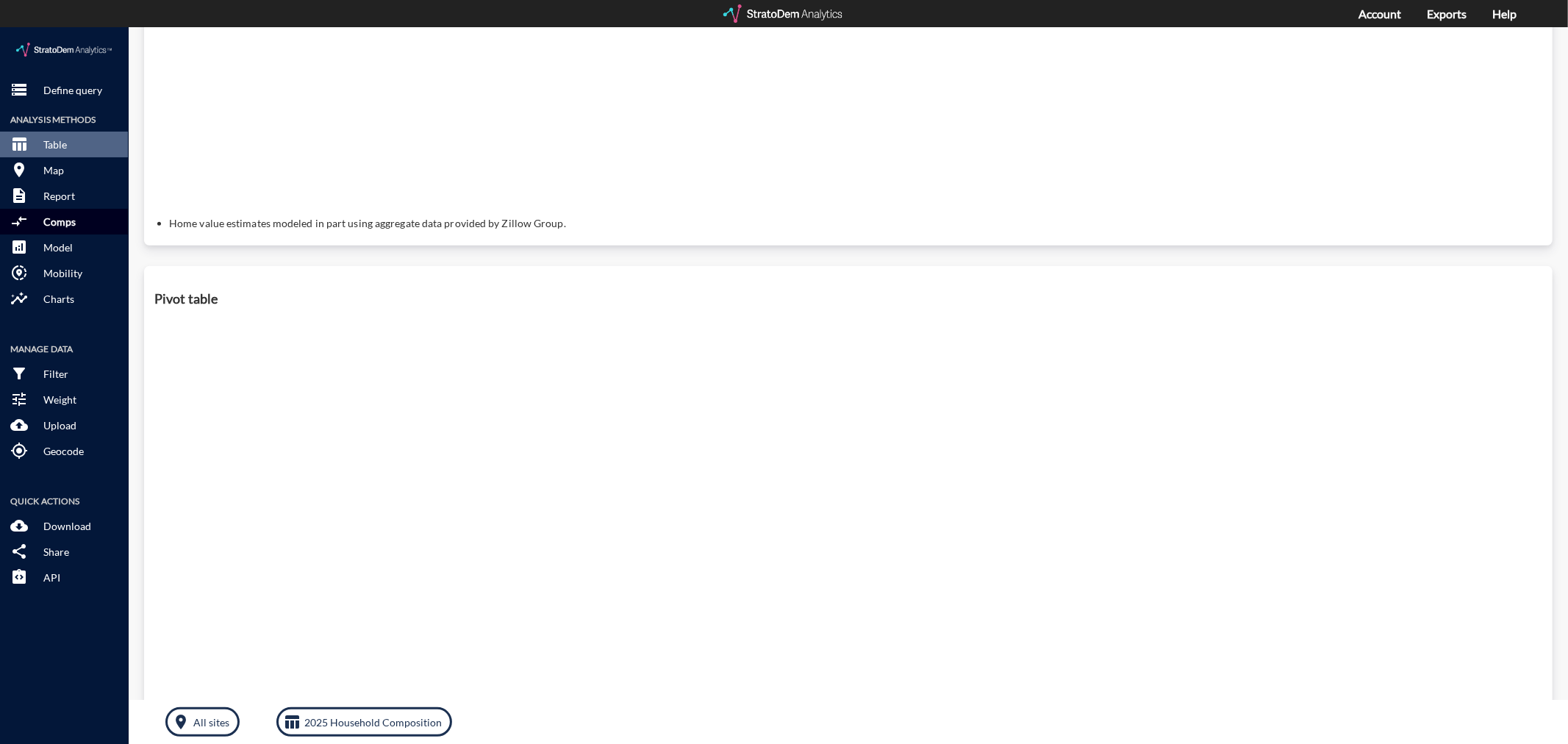
scroll to position [362, 0]
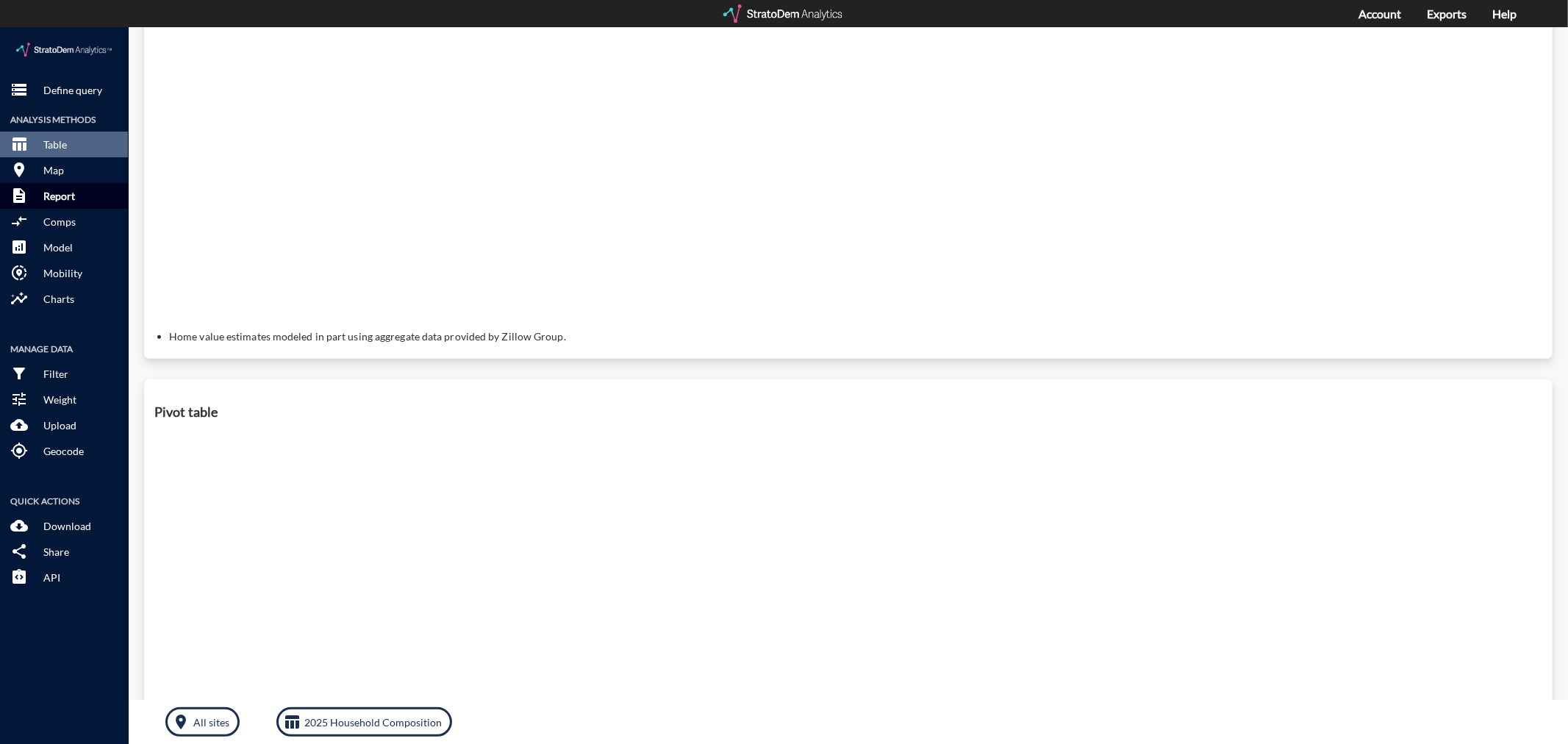
click p "Report"
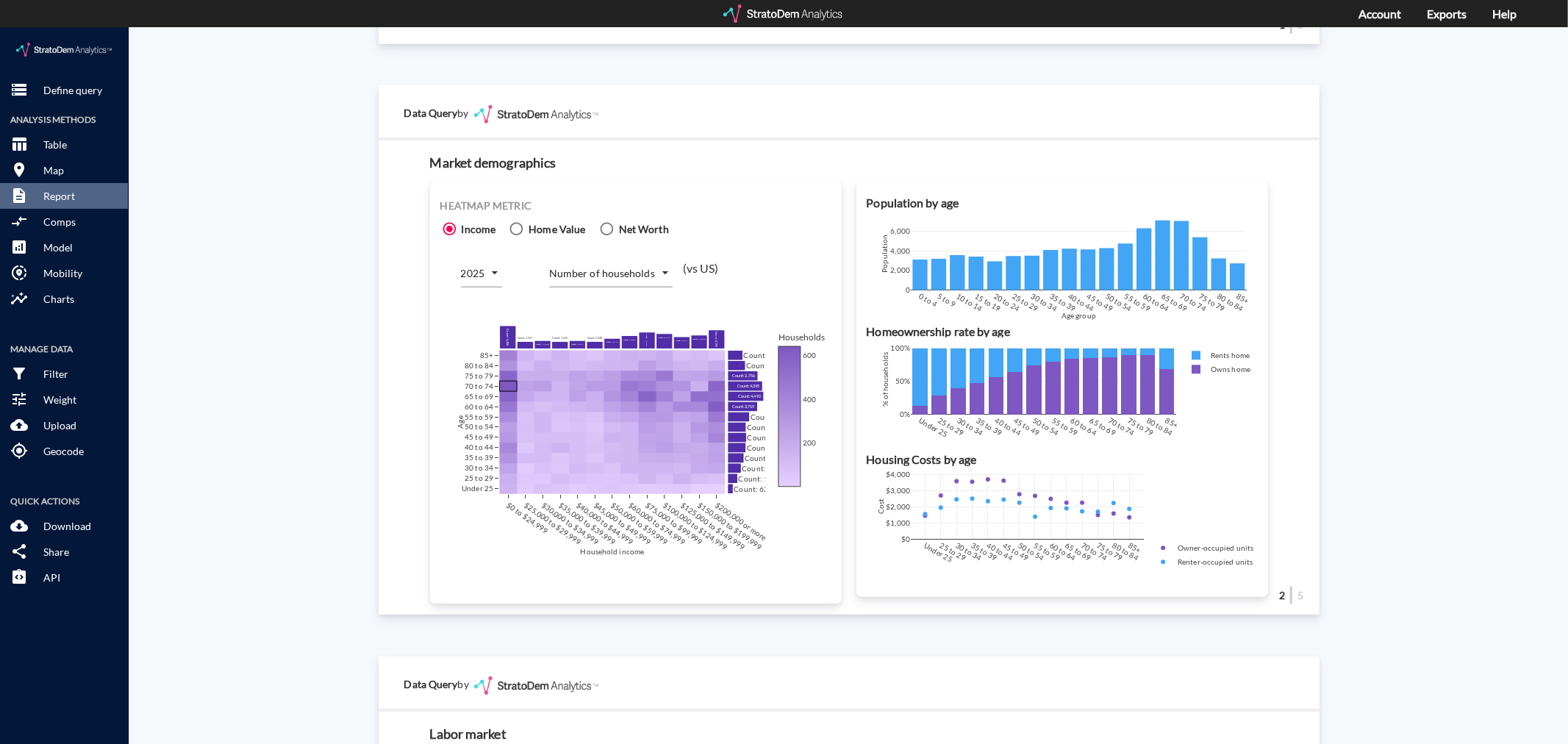
scroll to position [817, 0]
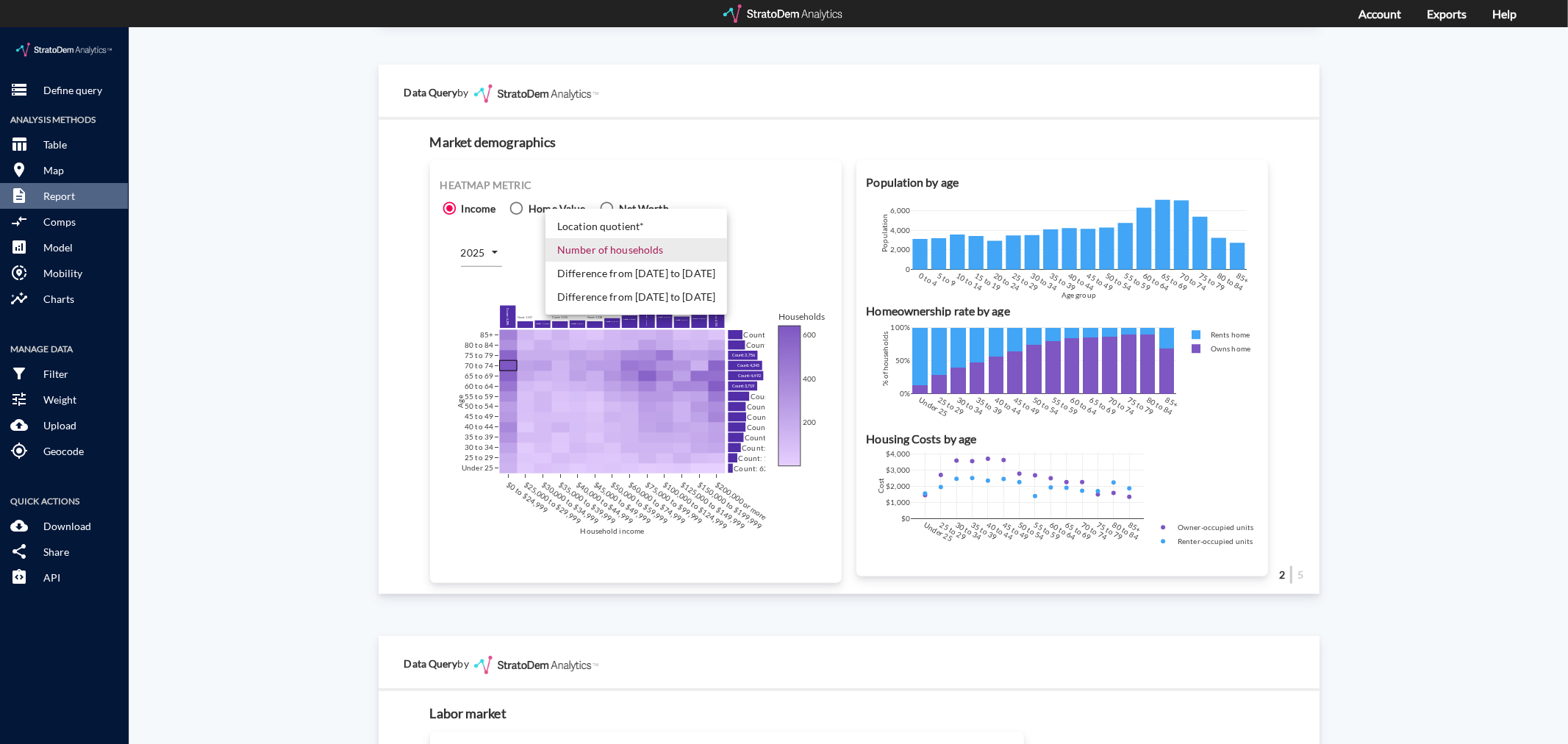
click body "/vantagepoint/us/-1 storage Define query Analysis Methods table_chart Table roo…"
click li "Difference from [DATE] to [DATE]"
type input "COUNT_DIFF_FUTURE"
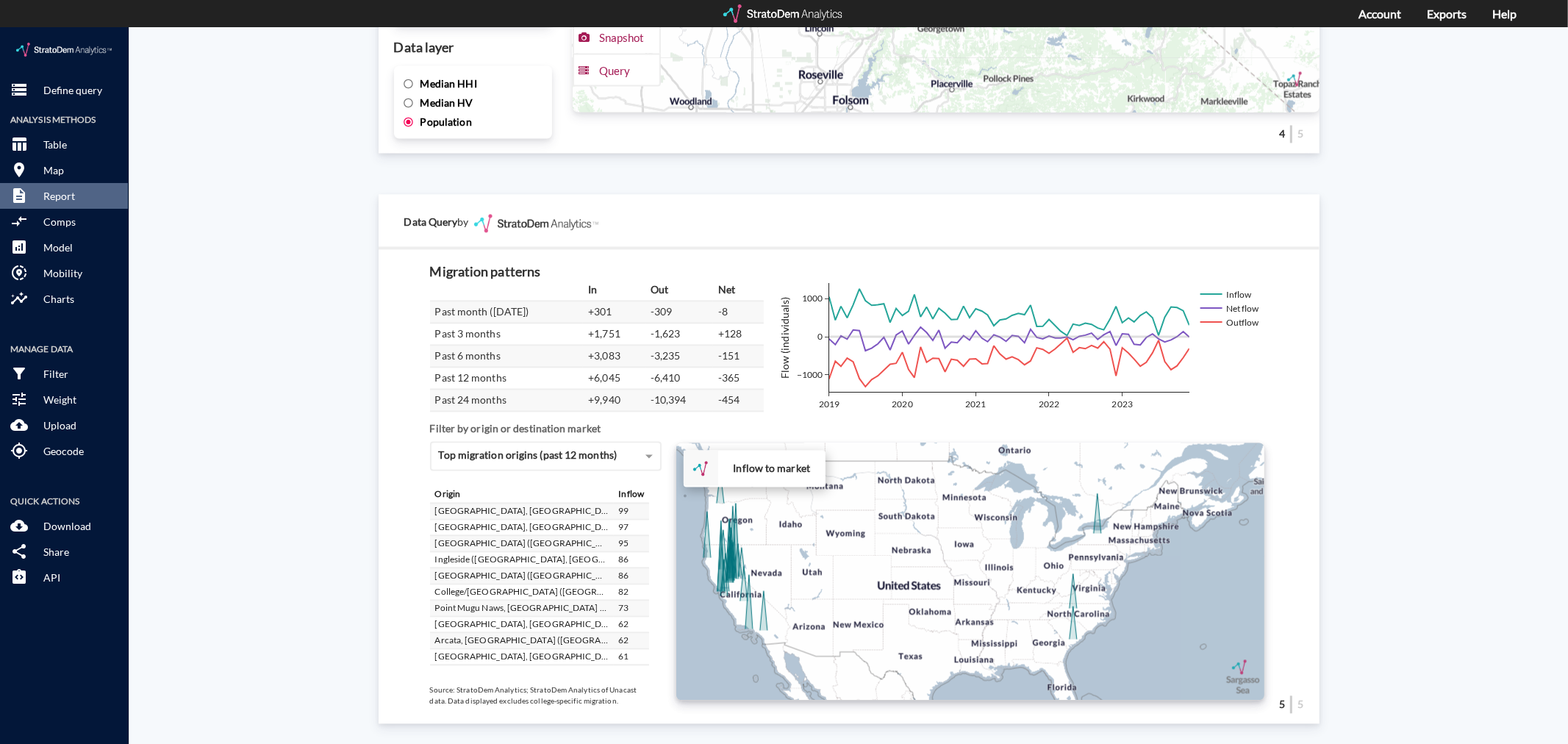
scroll to position [2410, 0]
